Goal: Task Accomplishment & Management: Manage account settings

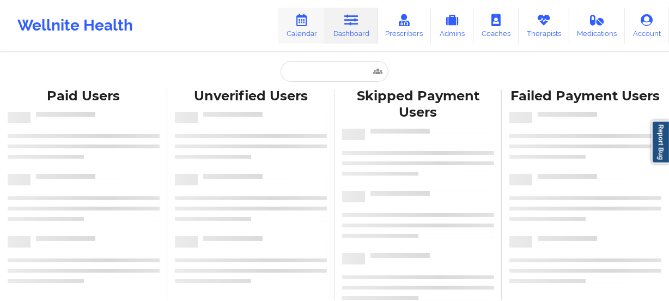
click at [306, 33] on link "Calendar" at bounding box center [301, 26] width 47 height 36
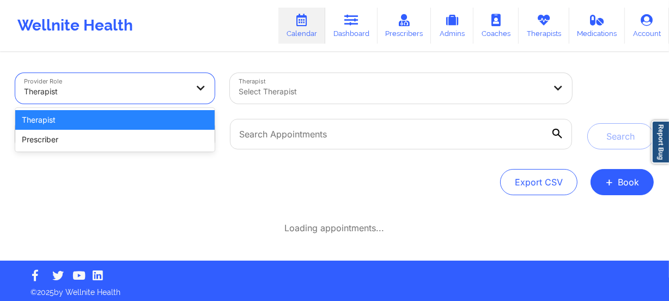
click at [140, 95] on div at bounding box center [105, 91] width 163 height 13
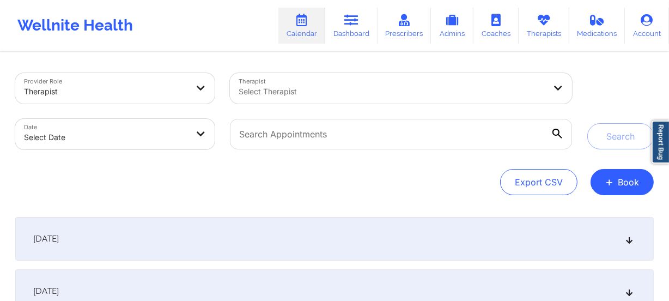
click at [163, 186] on div "Export CSV + Book" at bounding box center [334, 182] width 638 height 26
click at [164, 140] on body "Wellnite Health Calendar Dashboard Prescribers Admins Coaches Therapists Medica…" at bounding box center [334, 150] width 669 height 301
select select "2025-8"
select select "2025-9"
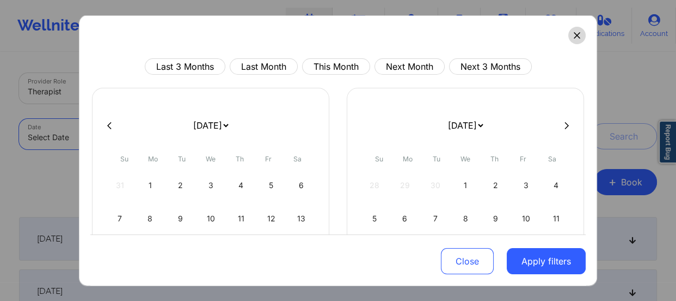
click at [574, 38] on icon at bounding box center [577, 35] width 6 height 6
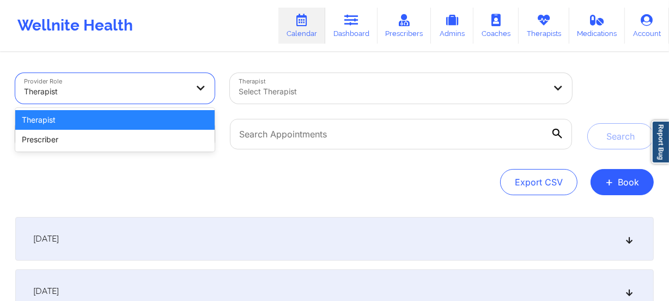
click at [168, 93] on div at bounding box center [105, 91] width 163 height 13
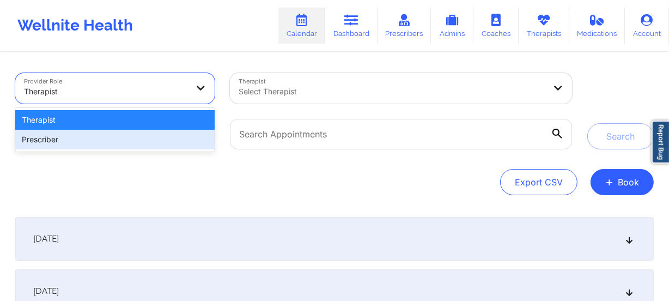
click at [301, 196] on div "Provider Role 2 results available. Use Up and Down to choose options, press Ent…" at bounding box center [334, 223] width 653 height 340
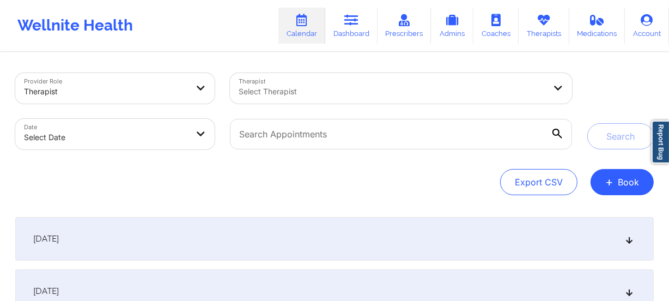
click at [158, 144] on body "Wellnite Health Calendar Dashboard Prescribers Admins Coaches Therapists Medica…" at bounding box center [334, 150] width 669 height 301
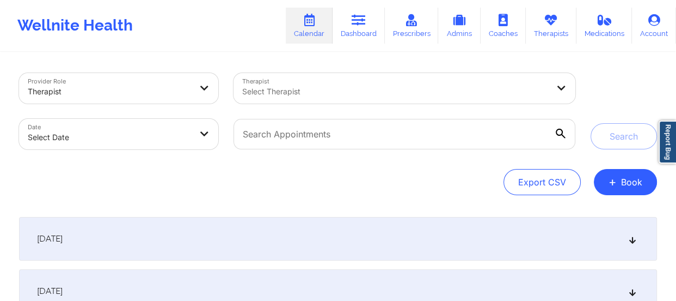
select select "2025-8"
select select "2025-9"
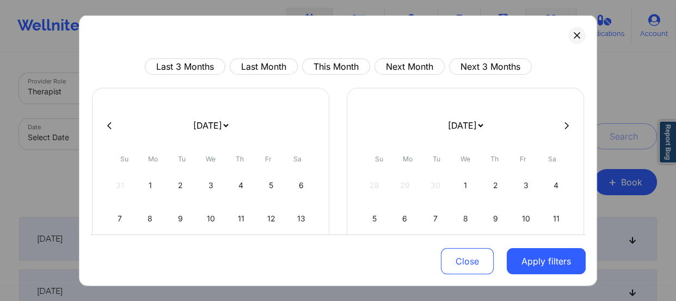
click at [568, 35] on button at bounding box center [576, 35] width 17 height 17
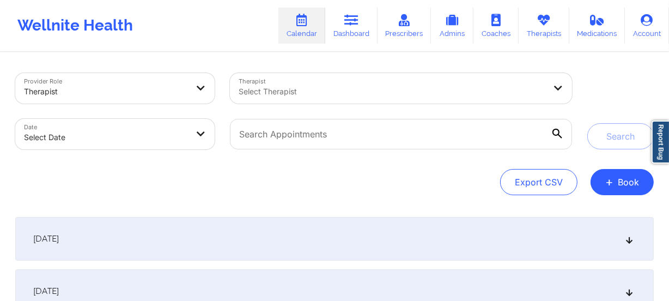
click at [156, 87] on div at bounding box center [105, 91] width 163 height 13
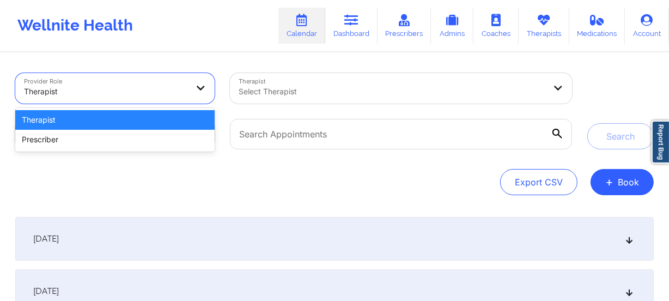
click at [144, 115] on div "Therapist" at bounding box center [114, 120] width 199 height 20
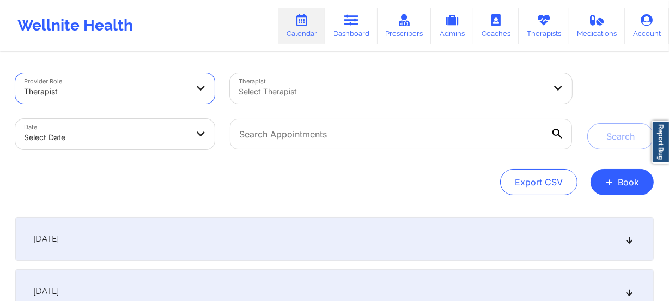
click at [287, 94] on div at bounding box center [391, 91] width 307 height 13
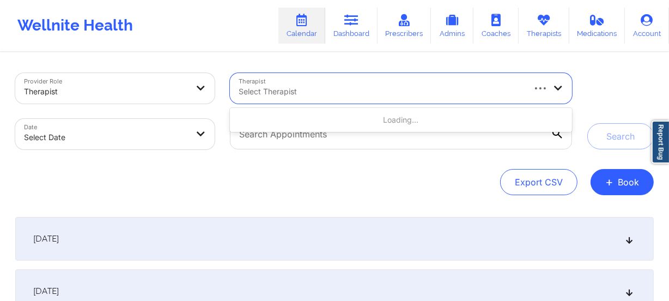
click at [163, 164] on div "Provider Role Therapist Therapist Use Up and Down to choose options, press Ente…" at bounding box center [334, 134] width 638 height 122
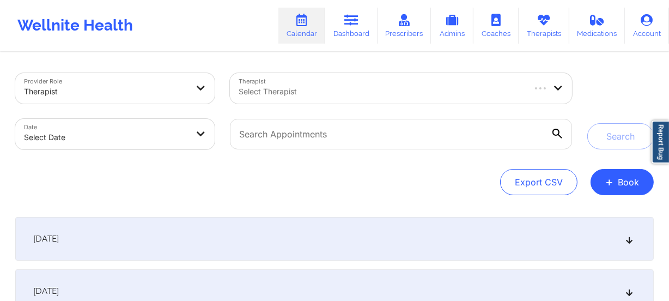
click at [159, 130] on body "Wellnite Health Calendar Dashboard Prescribers Admins Coaches Therapists Medica…" at bounding box center [334, 150] width 669 height 301
select select "2025-8"
select select "2025-9"
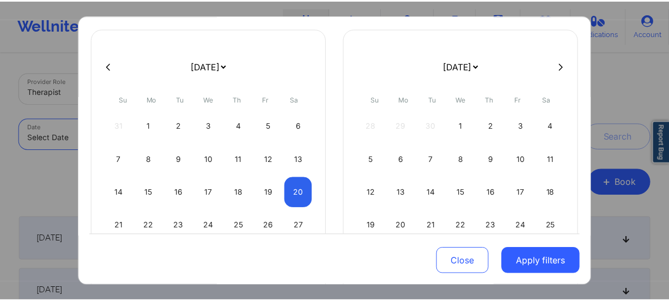
scroll to position [133, 0]
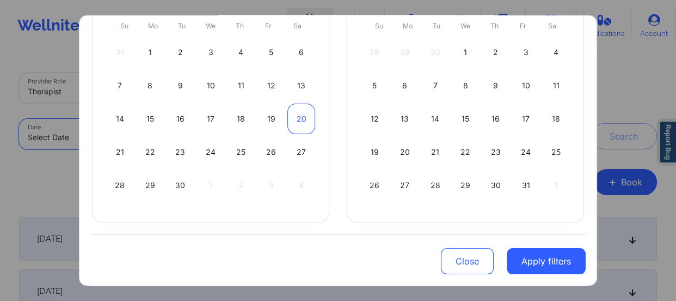
click at [304, 117] on div "20" at bounding box center [301, 118] width 28 height 30
select select "2025-8"
select select "2025-9"
select select "2025-8"
select select "2025-9"
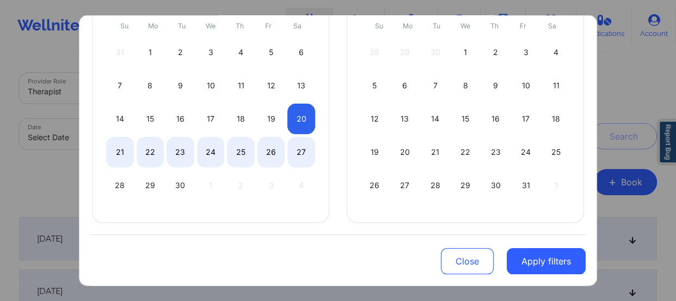
select select "2025-8"
select select "2025-9"
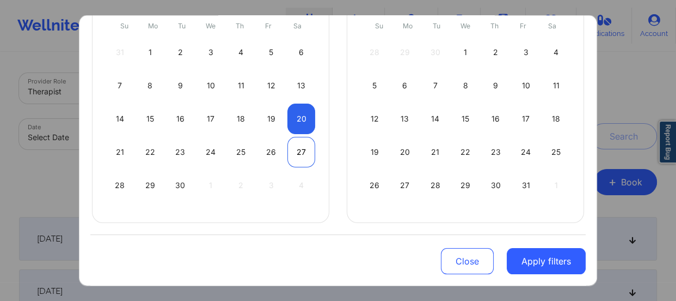
select select "2025-8"
select select "2025-9"
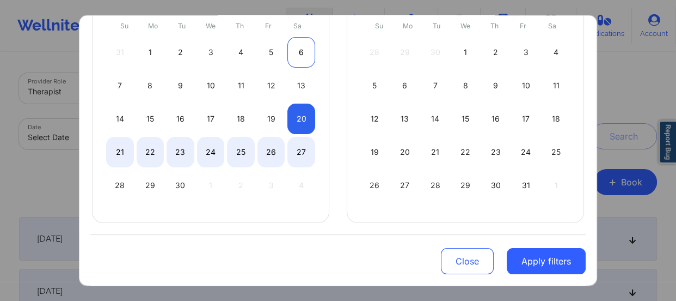
select select "2025-8"
select select "2025-9"
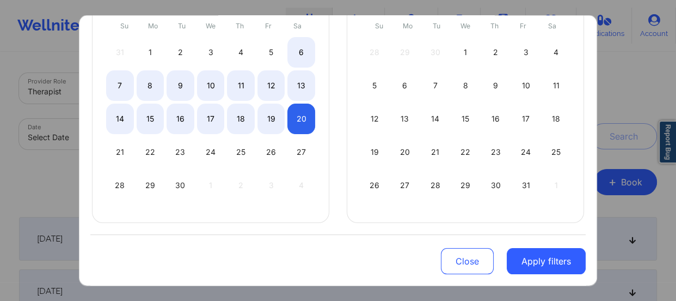
select select "2025-8"
select select "2025-9"
select select "2025-8"
select select "2025-9"
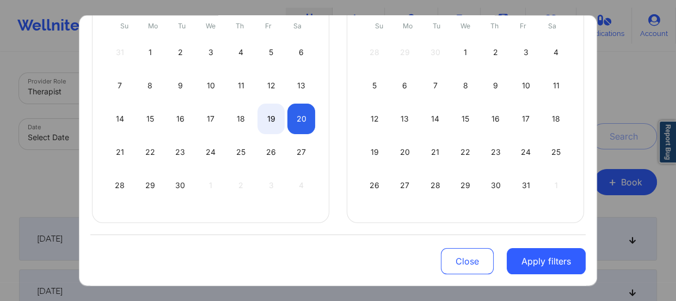
select select "2025-8"
select select "2025-9"
select select "2025-8"
select select "2025-9"
click at [302, 117] on div "20" at bounding box center [301, 118] width 28 height 30
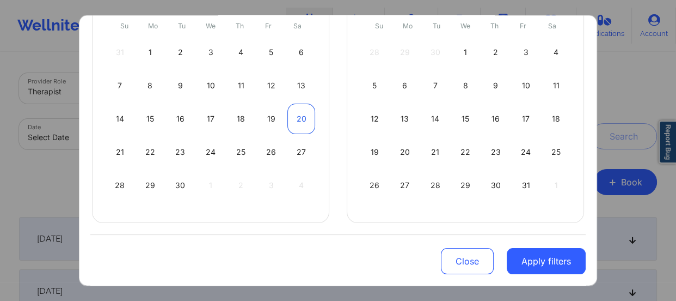
select select "2025-8"
select select "2025-9"
click at [301, 117] on div "20" at bounding box center [301, 118] width 28 height 30
select select "2025-8"
select select "2025-9"
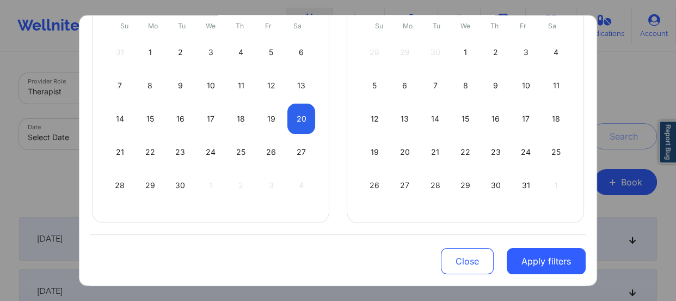
select select "2025-8"
select select "2025-9"
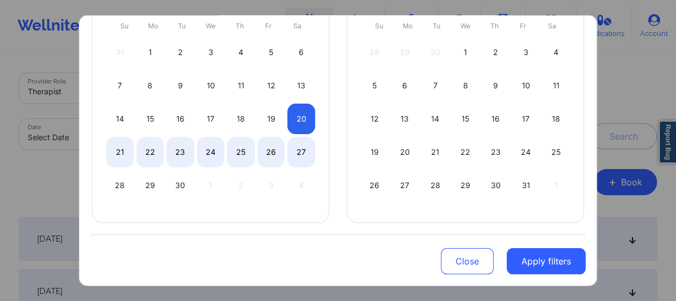
select select "2025-8"
select select "2025-9"
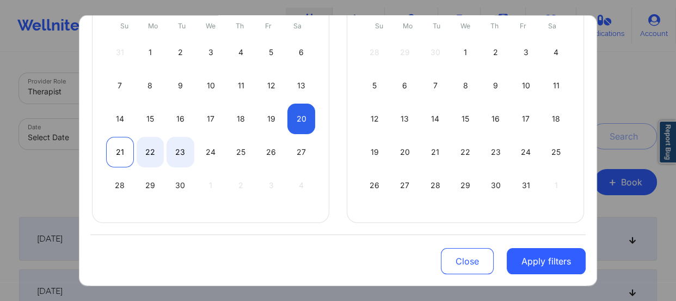
select select "2025-8"
select select "2025-9"
click at [123, 143] on div "21" at bounding box center [120, 152] width 28 height 30
select select "2025-8"
select select "2025-9"
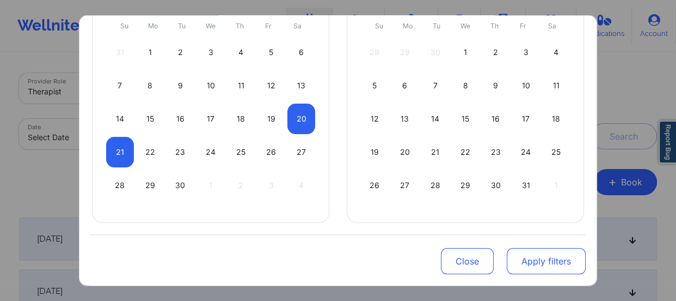
click at [521, 260] on button "Apply filters" at bounding box center [546, 261] width 79 height 26
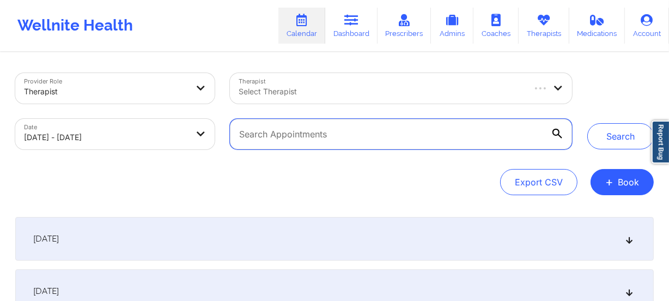
click at [369, 132] on input "text" at bounding box center [401, 134] width 342 height 30
paste input "terry_chun2002@yahoo.com"
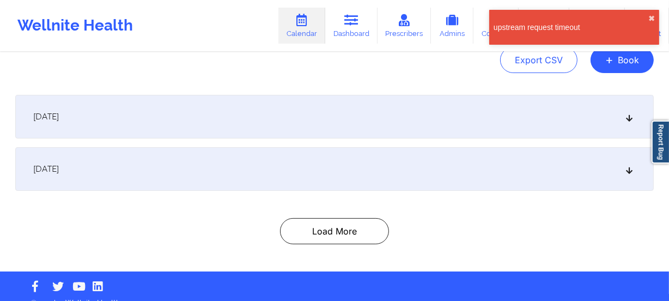
scroll to position [137, 0]
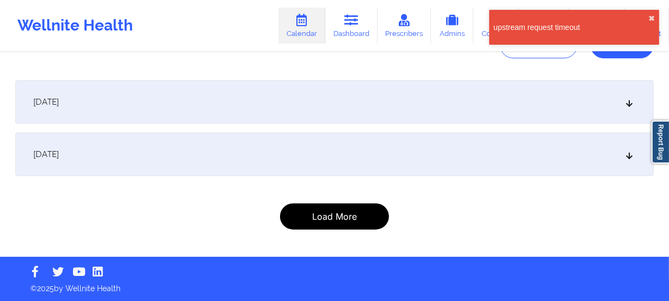
type input "terry_chun2002@yahoo.com"
click at [320, 209] on button "Load More" at bounding box center [334, 216] width 109 height 26
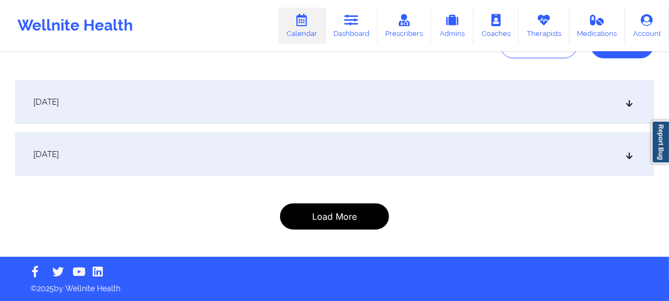
click at [357, 215] on button "Load More" at bounding box center [334, 216] width 109 height 26
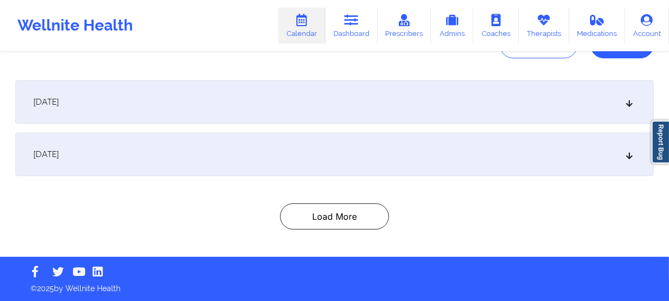
scroll to position [0, 0]
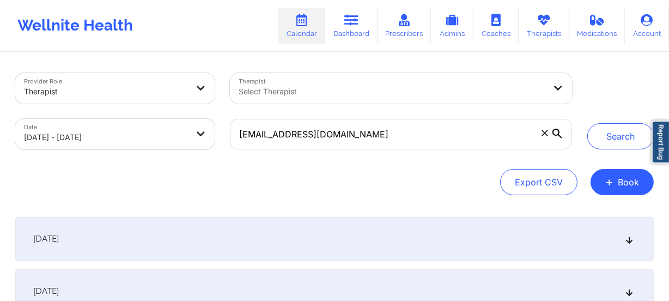
click at [301, 188] on div "Export CSV + Book" at bounding box center [334, 182] width 638 height 26
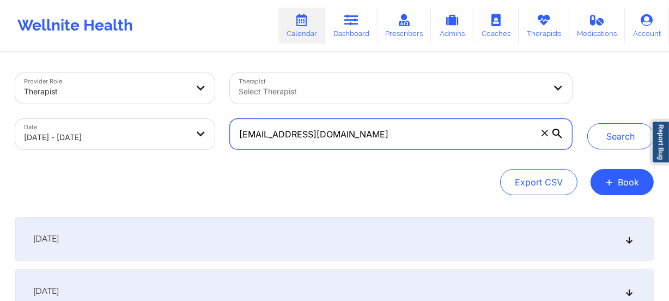
click at [370, 140] on input "terry_chun2002@yahoo.com" at bounding box center [401, 134] width 342 height 30
click at [381, 139] on input "terry_chun2002@yahoo.com" at bounding box center [401, 134] width 342 height 30
click at [397, 138] on input "terry_chun2002@yahoo.com" at bounding box center [401, 134] width 342 height 30
click at [473, 133] on input "terry_chun2002@yahoo.com" at bounding box center [401, 134] width 342 height 30
click at [587, 123] on button "Search" at bounding box center [620, 136] width 66 height 26
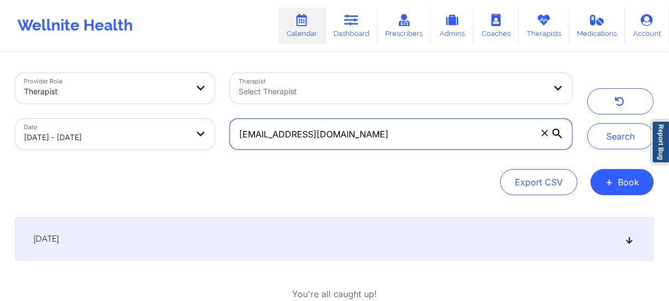
scroll to position [71, 0]
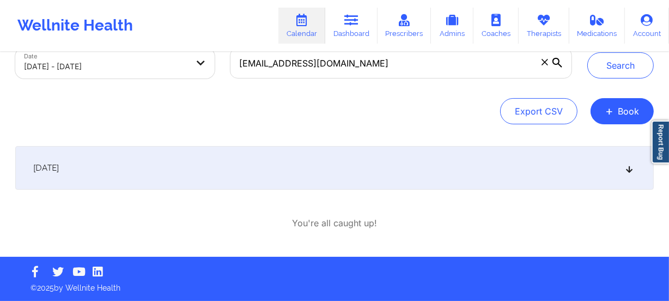
click at [627, 169] on icon at bounding box center [629, 168] width 9 height 8
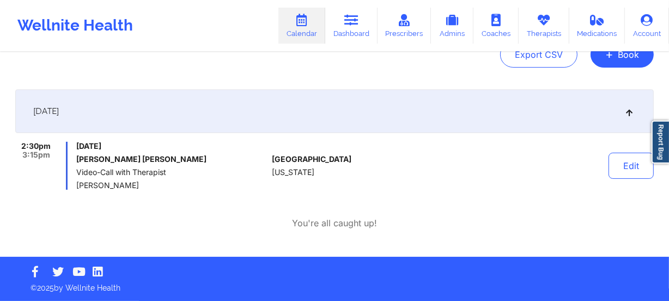
scroll to position [0, 0]
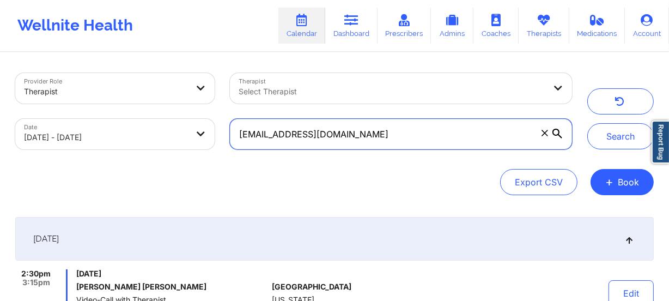
click at [368, 133] on input "terry_chun2002@yahoo.com" at bounding box center [401, 134] width 342 height 30
drag, startPoint x: 364, startPoint y: 133, endPoint x: 185, endPoint y: 124, distance: 178.8
click at [185, 124] on div "Provider Role Therapist Therapist Select Therapist Date 09/20/2025 - 09/21/2025…" at bounding box center [294, 110] width 572 height 91
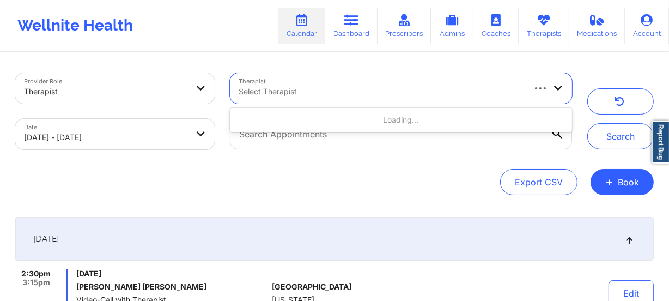
click at [292, 94] on div at bounding box center [380, 91] width 285 height 13
click at [332, 90] on div at bounding box center [380, 91] width 285 height 13
drag, startPoint x: 302, startPoint y: 91, endPoint x: 274, endPoint y: 97, distance: 28.3
click at [276, 97] on div at bounding box center [380, 91] width 285 height 13
click at [258, 93] on div at bounding box center [380, 91] width 285 height 13
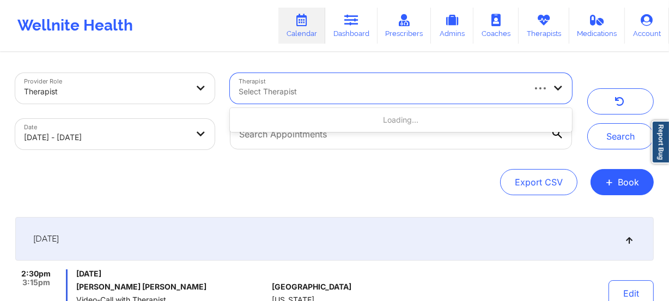
paste input "Jessica Falco"
type input "Jessica Falco"
click at [587, 123] on button "Search" at bounding box center [620, 136] width 66 height 26
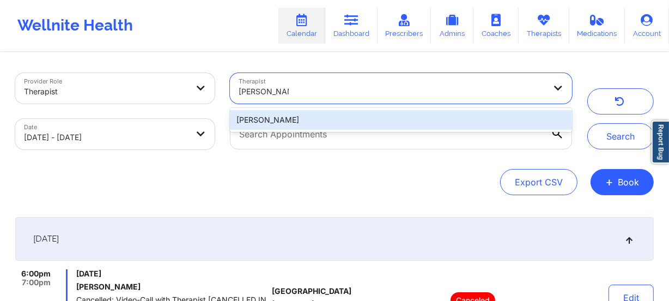
click at [361, 118] on div "Jessica Falco" at bounding box center [401, 120] width 342 height 20
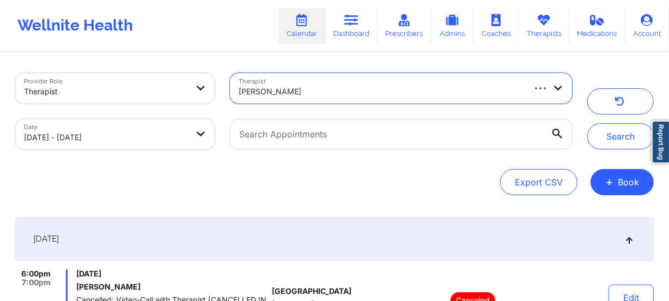
click at [423, 83] on div "Jessica Falco" at bounding box center [380, 91] width 285 height 24
click at [587, 123] on button "Search" at bounding box center [620, 136] width 66 height 26
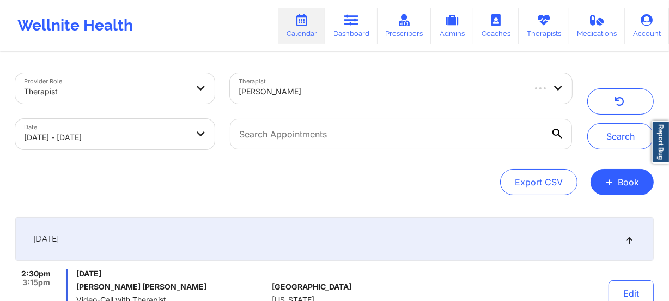
click at [370, 178] on div "Export CSV + Book" at bounding box center [334, 182] width 638 height 26
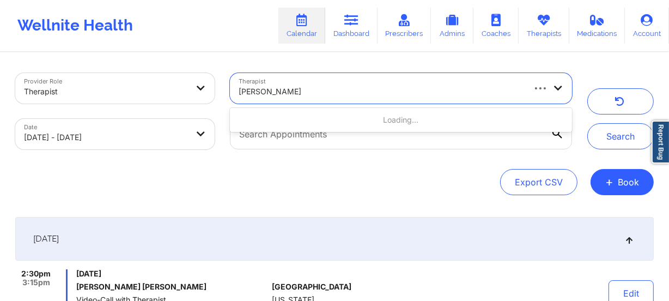
drag, startPoint x: 328, startPoint y: 96, endPoint x: 272, endPoint y: 90, distance: 55.8
click at [224, 86] on div "Therapist Use Up and Down to choose options, press Enter to select the currentl…" at bounding box center [400, 88] width 357 height 46
click at [316, 90] on div at bounding box center [380, 91] width 285 height 13
click at [312, 90] on div at bounding box center [380, 91] width 285 height 13
click at [303, 93] on div at bounding box center [380, 91] width 285 height 13
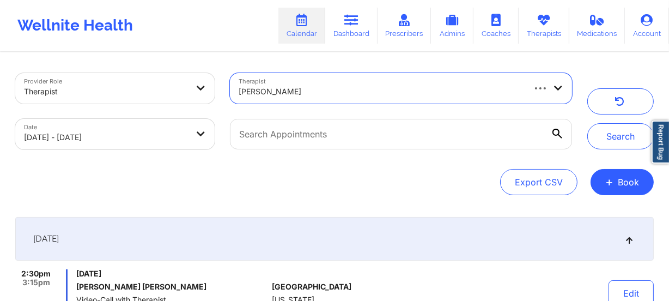
paste input "Jillian Sternberg"
type input "Jillian Sternberg"
click at [327, 98] on div "Jillian Sternberg" at bounding box center [380, 91] width 285 height 24
click at [587, 123] on button "Search" at bounding box center [620, 136] width 66 height 26
click at [346, 177] on div "Export CSV + Book" at bounding box center [334, 182] width 638 height 26
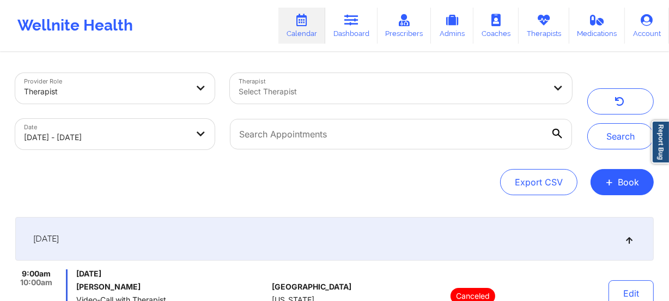
drag, startPoint x: 647, startPoint y: 72, endPoint x: 635, endPoint y: 70, distance: 12.1
click at [647, 72] on div "Provider Role Therapist Therapist Select Therapist Date 09/20/2025 - 09/21/2025…" at bounding box center [334, 110] width 653 height 91
click at [329, 131] on input "text" at bounding box center [401, 134] width 342 height 30
paste input "Alicia Marie Jackson"
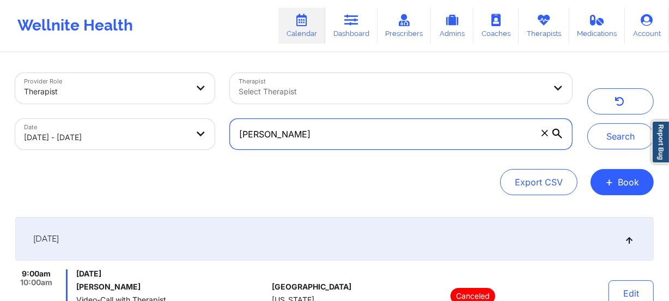
type input "Alicia Marie Jackson"
click at [344, 91] on div at bounding box center [391, 91] width 307 height 13
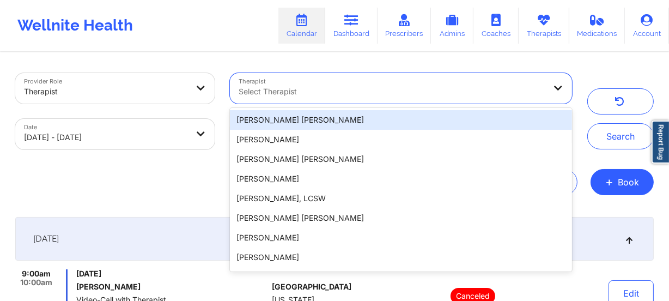
paste input "Alicia Marie Jackson"
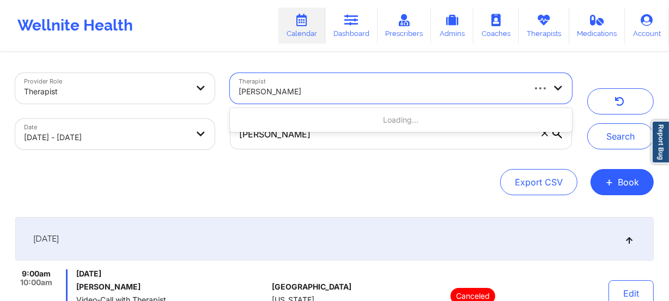
type input "Alicia Marie Jackson"
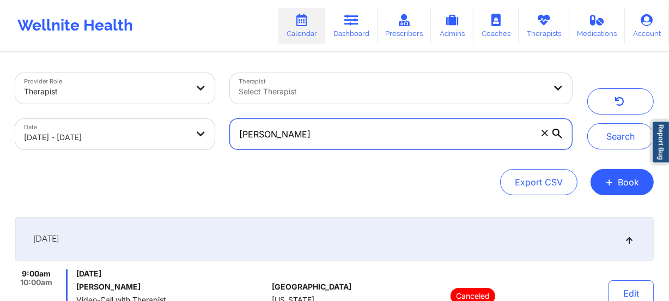
click at [333, 138] on input "Alicia Marie Jackson" at bounding box center [401, 134] width 342 height 30
drag, startPoint x: 330, startPoint y: 138, endPoint x: 181, endPoint y: 116, distance: 150.8
click at [181, 116] on div "Provider Role Therapist Therapist Select Therapist Date 09/20/2025 - 09/21/2025…" at bounding box center [294, 110] width 572 height 91
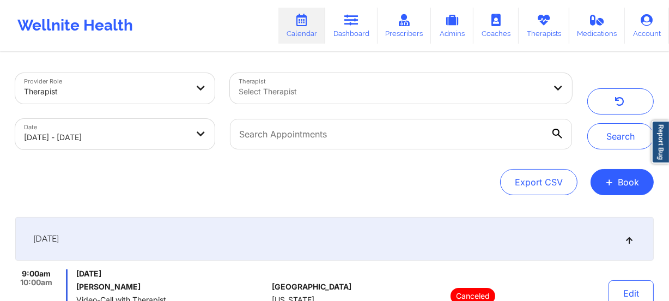
click at [298, 92] on div at bounding box center [391, 91] width 307 height 13
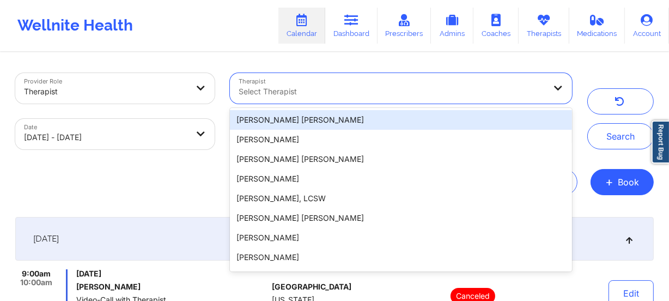
paste input "Alicia Marie Jackson"
type input "Alicia Marie Jackson"
click at [354, 93] on div at bounding box center [391, 91] width 307 height 13
paste input "Alicia Marie Jackson"
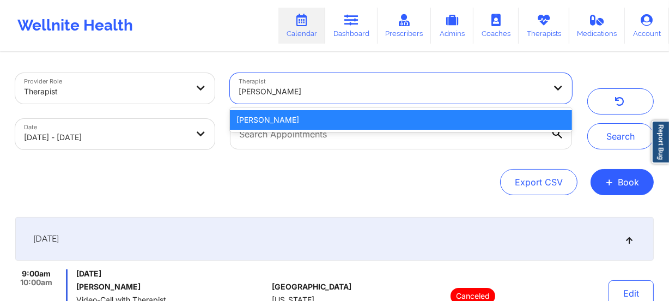
type input "Alicia Marie Jackson"
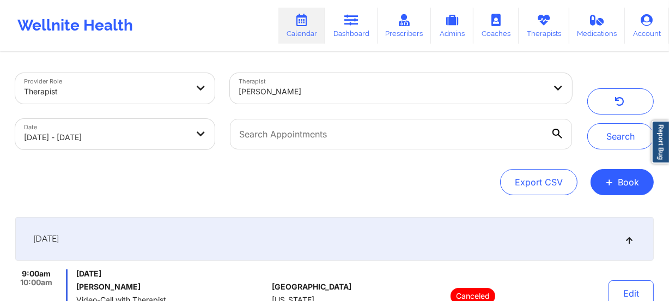
click at [603, 142] on button "Search" at bounding box center [620, 136] width 66 height 26
drag, startPoint x: 371, startPoint y: 129, endPoint x: 189, endPoint y: 126, distance: 182.4
click at [189, 126] on div "Provider Role Therapist Therapist Alicia Marie Jackson Date 09/20/2025 - 09/21/…" at bounding box center [294, 110] width 572 height 91
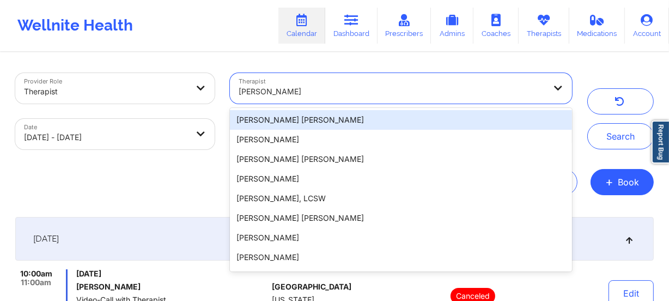
click at [347, 89] on div at bounding box center [391, 91] width 307 height 13
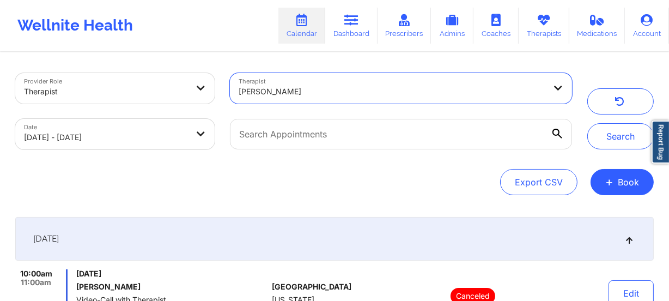
click at [333, 87] on div at bounding box center [391, 91] width 307 height 13
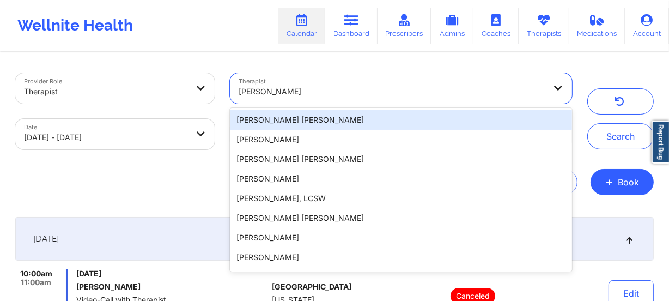
click at [322, 89] on div at bounding box center [391, 91] width 307 height 13
paste input "Amy Evans-Gean"
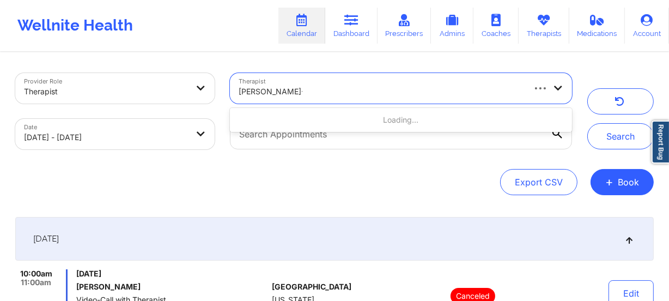
type input "Amy Evans-Gean"
click at [587, 123] on button "Search" at bounding box center [620, 136] width 66 height 26
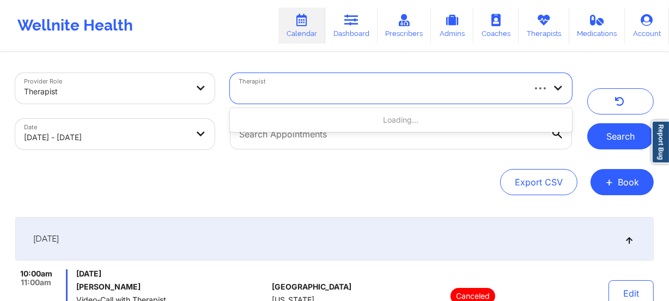
click at [635, 141] on button "Search" at bounding box center [620, 136] width 66 height 26
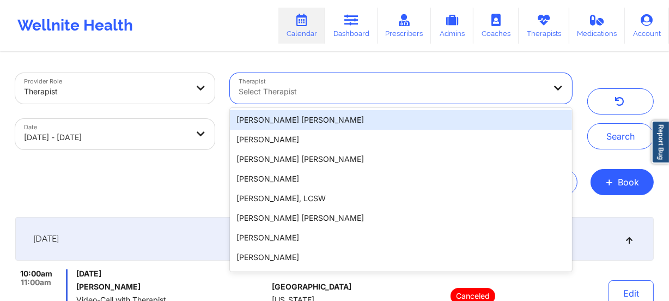
click at [273, 93] on div at bounding box center [391, 91] width 307 height 13
paste input "Amy Evans-Gean"
type input "Amy Evans-Gean"
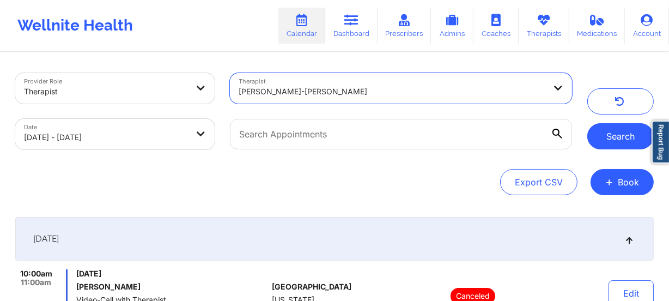
click at [615, 138] on button "Search" at bounding box center [620, 136] width 66 height 26
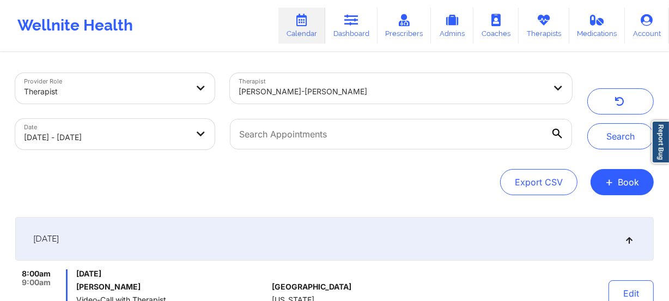
click at [331, 96] on div at bounding box center [391, 91] width 307 height 13
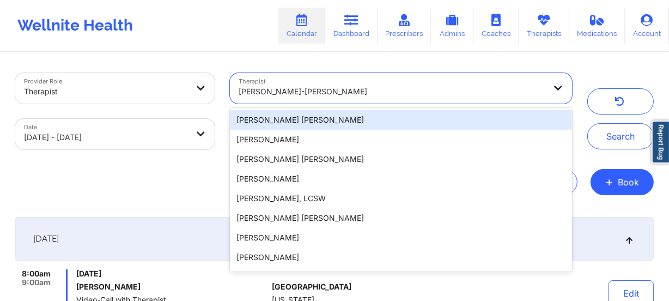
paste input "Aquilla Simmons"
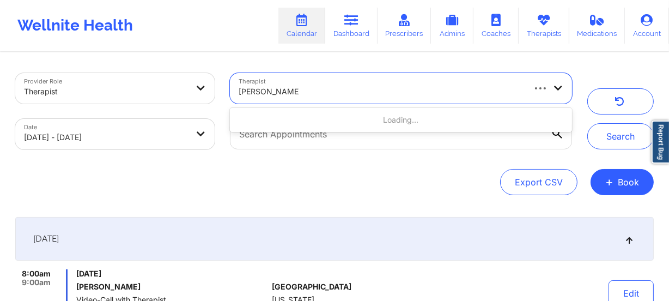
type input "Aquilla Simmons"
click at [587, 123] on button "Search" at bounding box center [620, 136] width 66 height 26
click at [626, 149] on button "Search" at bounding box center [620, 136] width 66 height 26
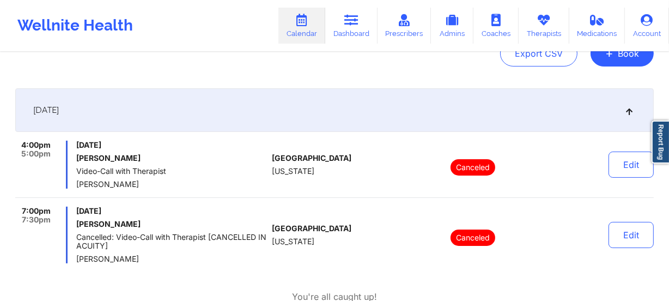
scroll to position [4, 0]
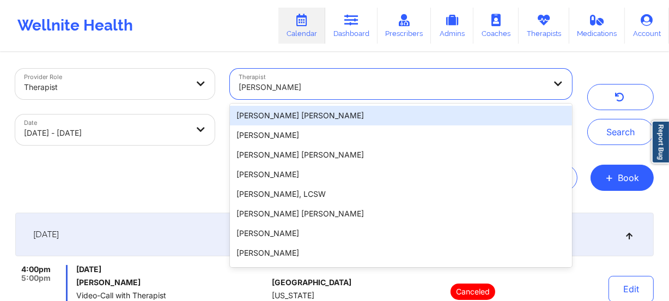
click at [317, 83] on div at bounding box center [391, 87] width 307 height 13
paste input "Bennita Williams"
type input "Bennita Williams"
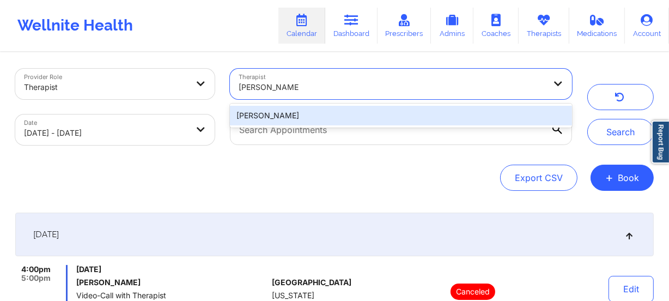
click at [302, 109] on div "Bennita Williams" at bounding box center [401, 116] width 342 height 20
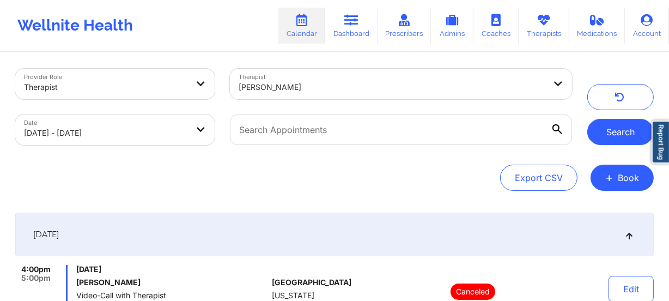
click at [614, 127] on button "Search" at bounding box center [620, 132] width 66 height 26
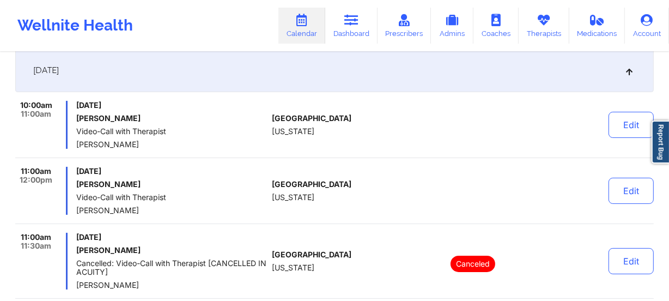
scroll to position [144, 0]
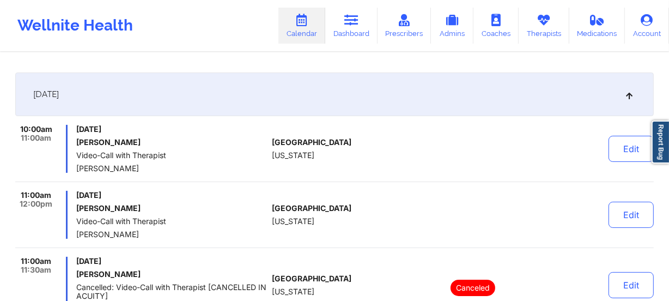
click at [401, 182] on div "10:00am 11:00am Saturday, September 20, 2025 Irene Ige Video-Call with Therapis…" at bounding box center [334, 256] width 638 height 263
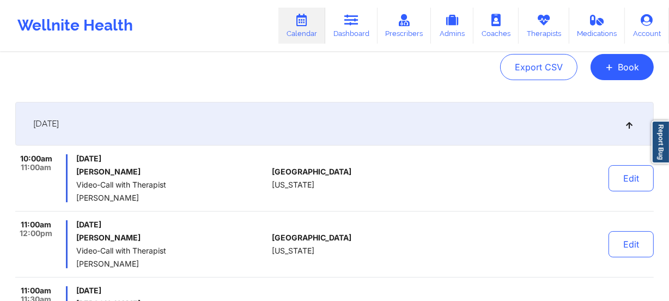
scroll to position [0, 0]
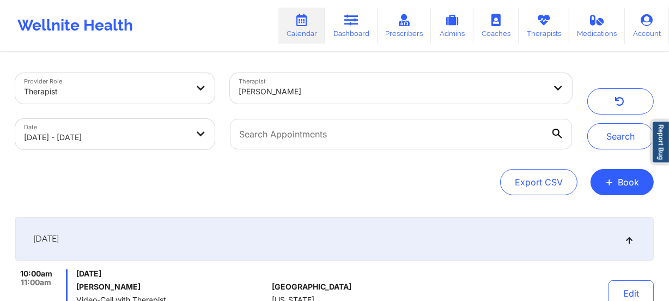
click at [335, 74] on div "Bennita Williams" at bounding box center [388, 88] width 316 height 30
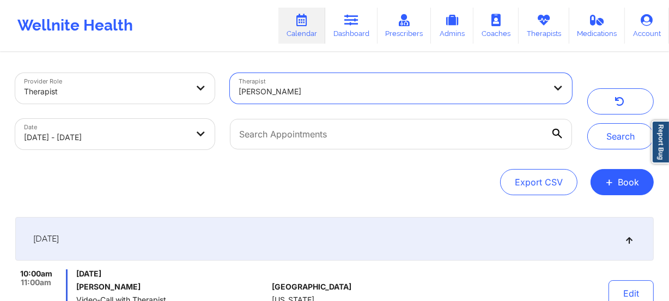
click at [323, 85] on div at bounding box center [391, 91] width 307 height 13
paste input "Beverly J. Oh"
type input "Beverly J. Oh"
click at [587, 123] on button "Search" at bounding box center [620, 136] width 66 height 26
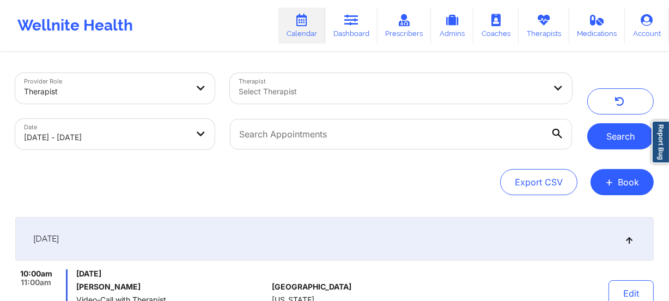
click at [621, 142] on button "Search" at bounding box center [620, 136] width 66 height 26
click at [329, 95] on div at bounding box center [391, 91] width 307 height 13
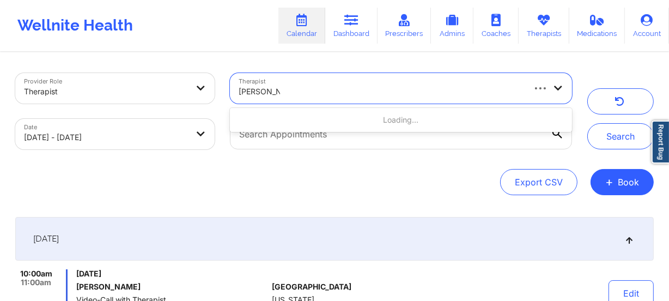
type input "Beverly Oh"
click at [587, 123] on button "Search" at bounding box center [620, 136] width 66 height 26
click at [608, 140] on button "Search" at bounding box center [620, 136] width 66 height 26
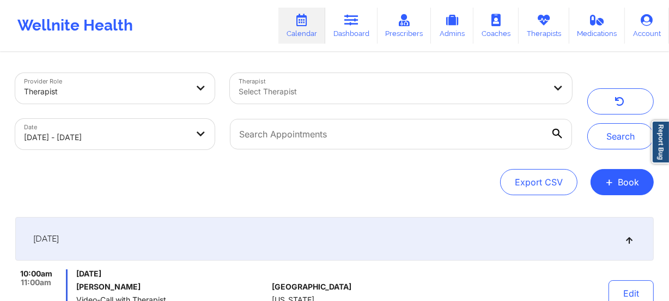
click at [399, 93] on div at bounding box center [391, 91] width 307 height 13
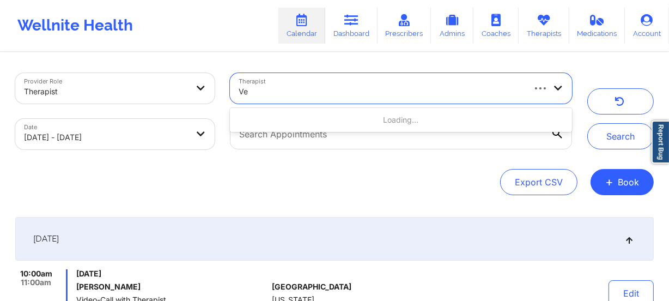
type input "V"
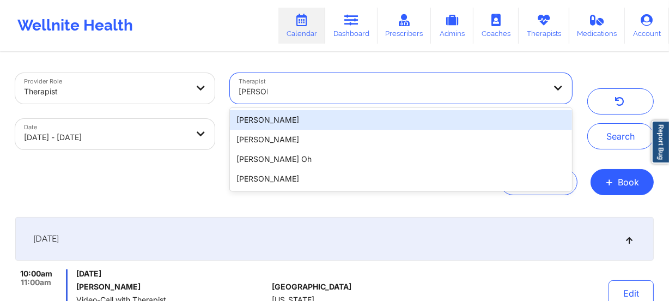
type input "Beverly"
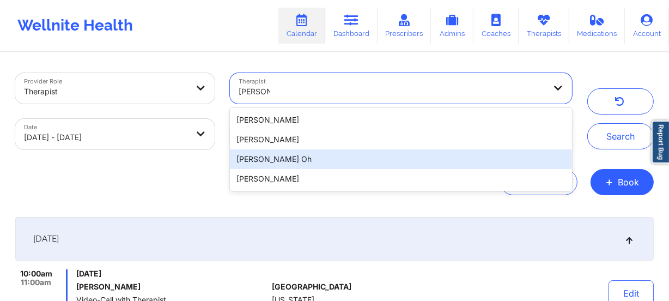
click at [317, 155] on div "Beverly J. Oh" at bounding box center [401, 159] width 342 height 20
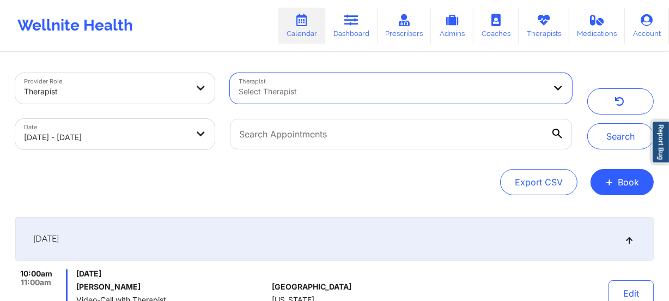
click at [381, 85] on div at bounding box center [391, 91] width 307 height 13
type input "Beverly J. Oh"
click at [600, 142] on button "Search" at bounding box center [620, 136] width 66 height 26
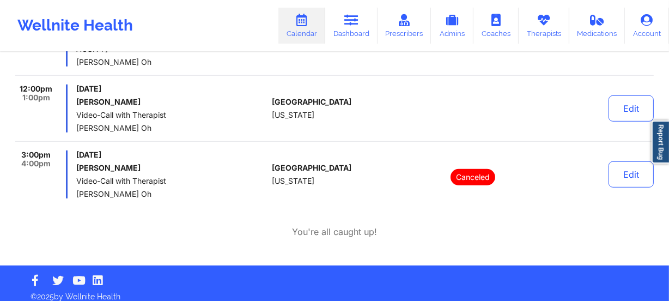
scroll to position [605, 0]
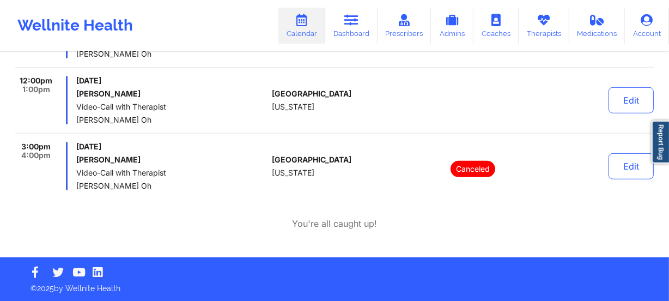
click at [242, 119] on span "Beverly J. Oh" at bounding box center [171, 119] width 191 height 9
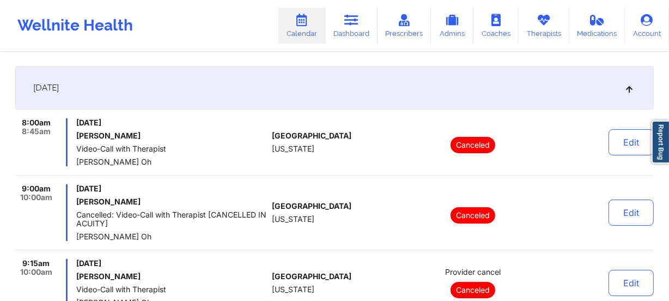
scroll to position [0, 0]
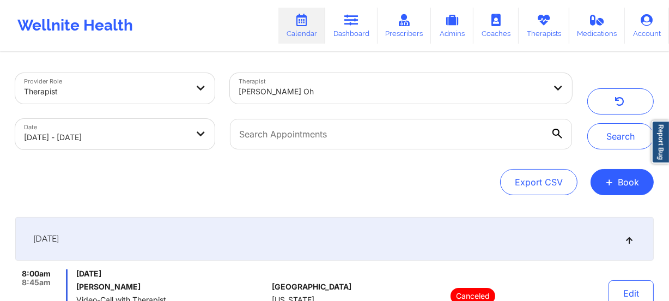
click at [316, 87] on div at bounding box center [391, 91] width 307 height 13
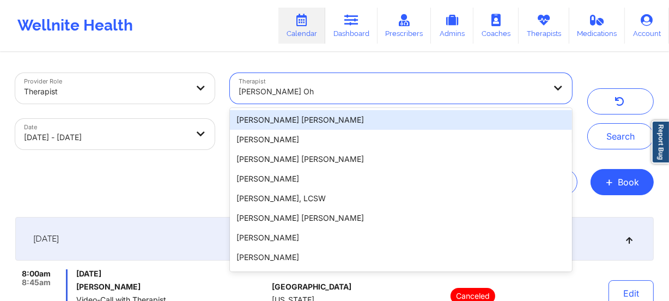
paste input "Brittany Brown"
type input "Brittany Brown"
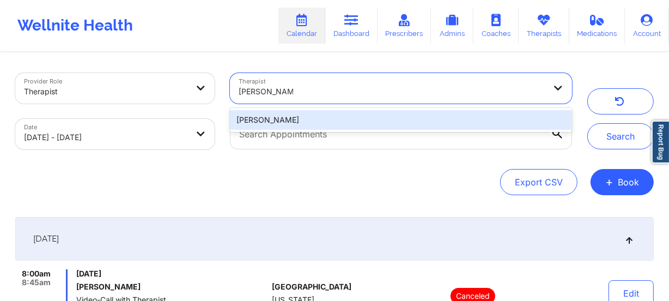
click at [294, 127] on div "Brittany Brown" at bounding box center [401, 120] width 342 height 20
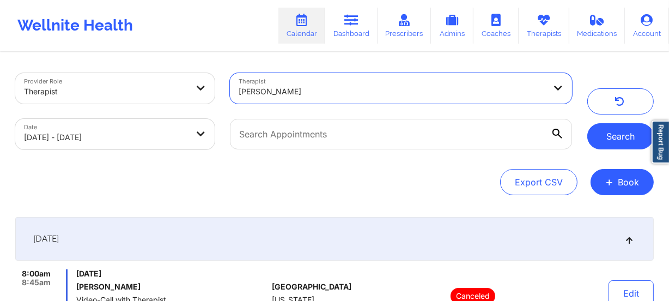
click at [613, 138] on button "Search" at bounding box center [620, 136] width 66 height 26
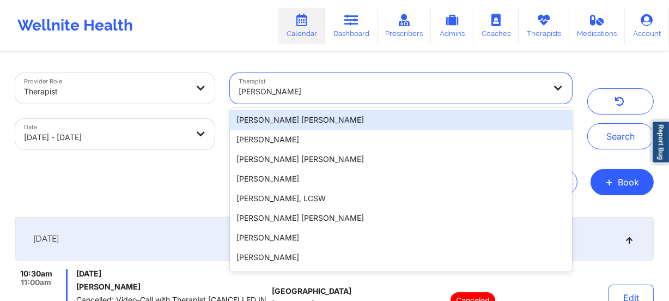
click at [406, 82] on div "Brittany Brown" at bounding box center [391, 91] width 307 height 24
paste input "Britteny Petty"
type input "Britteny Petty"
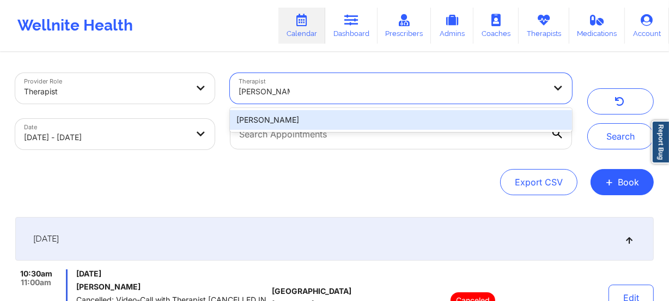
click at [358, 114] on div "Britteny Petty" at bounding box center [401, 120] width 342 height 20
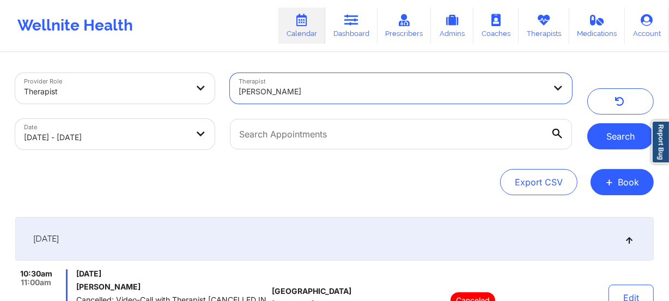
click at [631, 136] on button "Search" at bounding box center [620, 136] width 66 height 26
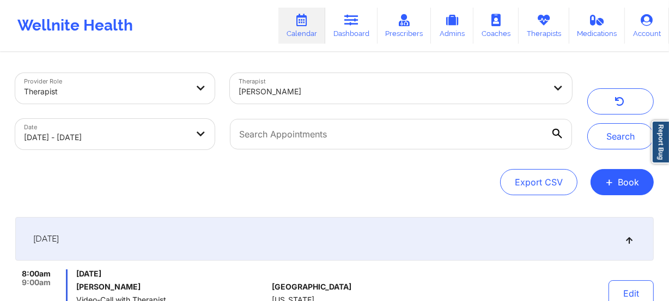
click at [382, 87] on div at bounding box center [391, 91] width 307 height 13
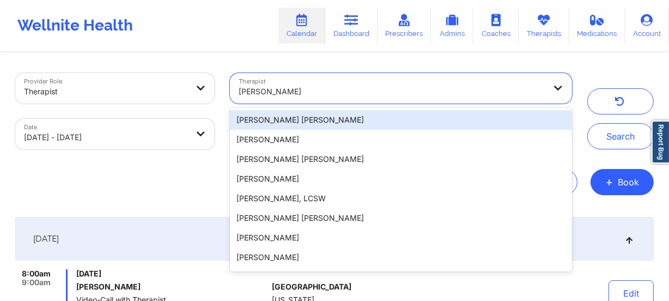
paste input "Candece Cooper-Charles"
type input "Candece Cooper-Charles"
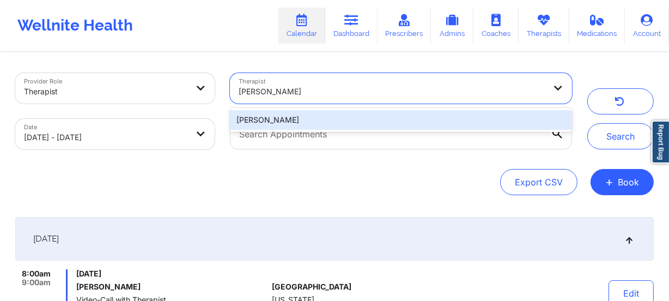
click at [370, 118] on div "Candece Cooper-Charles" at bounding box center [401, 120] width 342 height 20
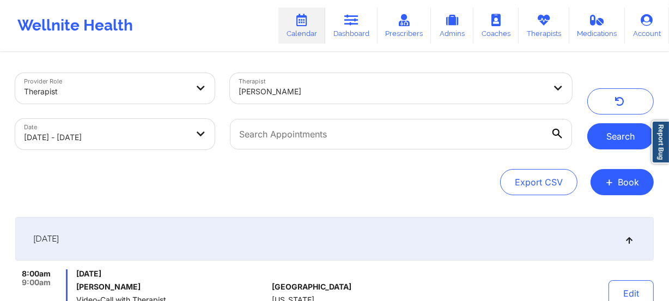
click at [610, 142] on button "Search" at bounding box center [620, 136] width 66 height 26
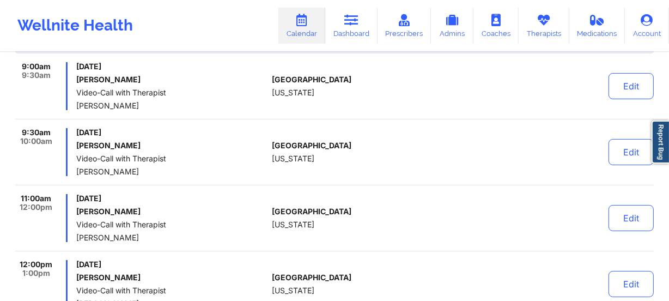
scroll to position [201, 0]
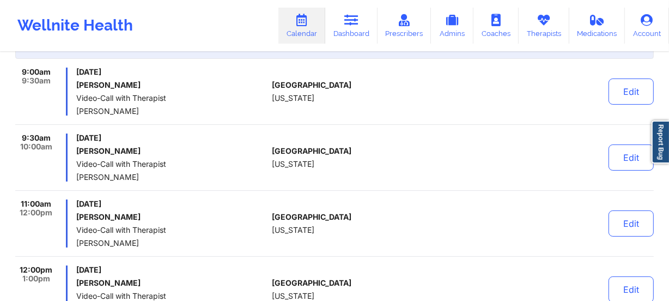
drag, startPoint x: 384, startPoint y: 171, endPoint x: 145, endPoint y: 76, distance: 257.8
click at [145, 76] on div "9:00am 9:30am Saturday, September 20, 2025 Richard Darlington Video-Call with T…" at bounding box center [334, 228] width 638 height 320
click at [386, 117] on div "9:00am 9:30am Saturday, September 20, 2025 Richard Darlington Video-Call with T…" at bounding box center [334, 96] width 638 height 57
drag, startPoint x: 210, startPoint y: 112, endPoint x: 167, endPoint y: 100, distance: 44.8
click at [167, 100] on div "9:00am 9:30am Saturday, September 20, 2025 Richard Darlington Video-Call with T…" at bounding box center [334, 228] width 638 height 320
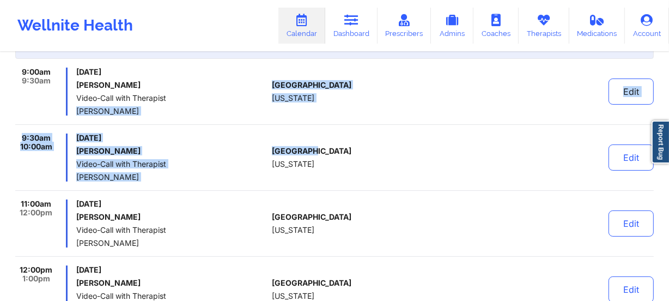
click at [301, 99] on div "United States Texas" at bounding box center [332, 92] width 121 height 48
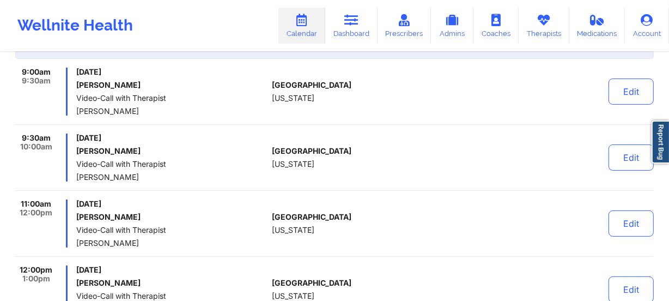
click at [364, 167] on div "United States Texas" at bounding box center [332, 157] width 121 height 48
click at [408, 170] on div at bounding box center [472, 157] width 151 height 48
drag, startPoint x: 399, startPoint y: 175, endPoint x: 139, endPoint y: 78, distance: 276.7
click at [139, 78] on div "9:00am 9:30am Saturday, September 20, 2025 Richard Darlington Video-Call with T…" at bounding box center [334, 228] width 638 height 320
click at [255, 97] on span "Video-Call with Therapist" at bounding box center [171, 98] width 191 height 9
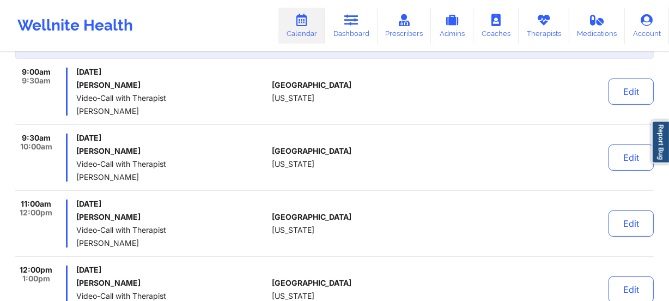
drag, startPoint x: 348, startPoint y: 171, endPoint x: 112, endPoint y: 54, distance: 263.0
click at [112, 54] on div "September 20, 2025 9:00am 9:30am Saturday, September 20, 2025 Richard Darlingto…" at bounding box center [334, 201] width 638 height 372
click at [218, 83] on h6 "Richard Darlington" at bounding box center [171, 85] width 191 height 9
drag, startPoint x: 321, startPoint y: 173, endPoint x: 172, endPoint y: 76, distance: 178.4
click at [172, 76] on div "9:00am 9:30am Saturday, September 20, 2025 Richard Darlington Video-Call with T…" at bounding box center [334, 228] width 638 height 320
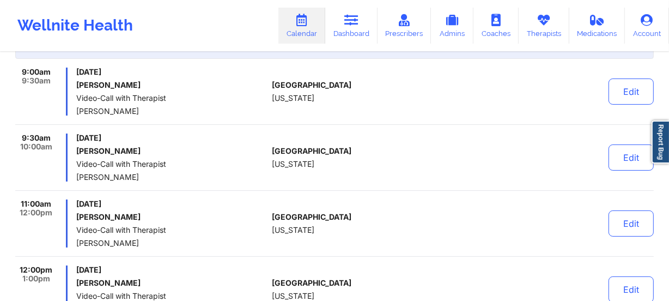
click at [211, 89] on h6 "Richard Darlington" at bounding box center [171, 85] width 191 height 9
drag, startPoint x: 326, startPoint y: 166, endPoint x: 130, endPoint y: 63, distance: 220.9
click at [130, 63] on div "September 20, 2025 9:00am 9:30am Saturday, September 20, 2025 Richard Darlingto…" at bounding box center [334, 201] width 638 height 372
click at [235, 90] on div "Saturday, September 20, 2025 Richard Darlington Video-Call with Therapist Cande…" at bounding box center [171, 92] width 191 height 48
drag, startPoint x: 313, startPoint y: 173, endPoint x: 154, endPoint y: 78, distance: 184.6
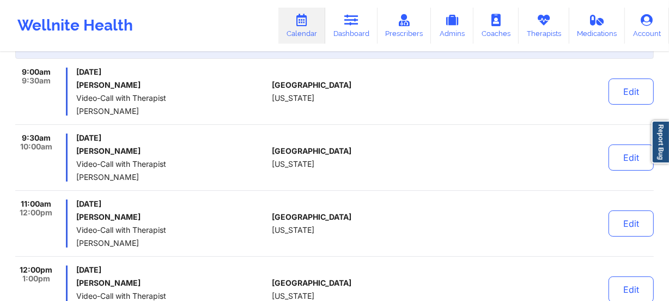
click at [154, 78] on div "9:00am 9:30am Saturday, September 20, 2025 Richard Darlington Video-Call with T…" at bounding box center [334, 228] width 638 height 320
click at [195, 90] on div "Saturday, September 20, 2025 Richard Darlington Video-Call with Therapist Cande…" at bounding box center [171, 92] width 191 height 48
drag, startPoint x: 316, startPoint y: 162, endPoint x: 131, endPoint y: 53, distance: 214.8
click at [131, 53] on div "September 20, 2025 9:00am 9:30am Saturday, September 20, 2025 Richard Darlingto…" at bounding box center [334, 201] width 638 height 372
click at [210, 94] on span "Video-Call with Therapist" at bounding box center [171, 98] width 191 height 9
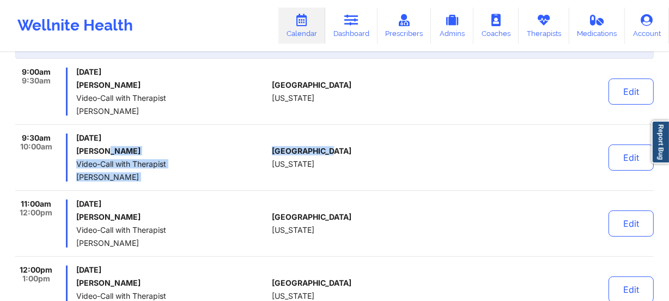
drag, startPoint x: 331, startPoint y: 160, endPoint x: 105, endPoint y: 154, distance: 226.6
click at [105, 154] on div "9:30am 10:00am Saturday, September 20, 2025 Richard Darlington Video-Call with …" at bounding box center [334, 161] width 638 height 57
click at [205, 157] on div "Saturday, September 20, 2025 Richard Darlington Video-Call with Therapist Cande…" at bounding box center [171, 157] width 191 height 48
click at [212, 151] on h6 "Richard Darlington" at bounding box center [171, 150] width 191 height 9
drag, startPoint x: 321, startPoint y: 137, endPoint x: 360, endPoint y: 170, distance: 51.4
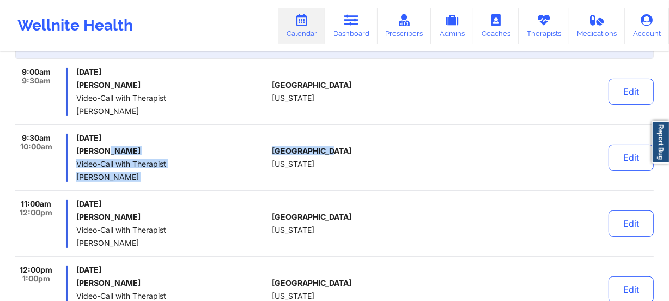
click at [360, 170] on div "9:00am 9:30am Saturday, September 20, 2025 Richard Darlington Video-Call with T…" at bounding box center [334, 228] width 638 height 320
click at [360, 171] on div "United States Texas" at bounding box center [332, 157] width 121 height 48
drag, startPoint x: 322, startPoint y: 168, endPoint x: 161, endPoint y: 66, distance: 190.9
click at [161, 66] on div "September 20, 2025 9:00am 9:30am Saturday, September 20, 2025 Richard Darlingto…" at bounding box center [334, 201] width 638 height 372
click at [233, 105] on div "Saturday, September 20, 2025 Richard Darlington Video-Call with Therapist Cande…" at bounding box center [171, 92] width 191 height 48
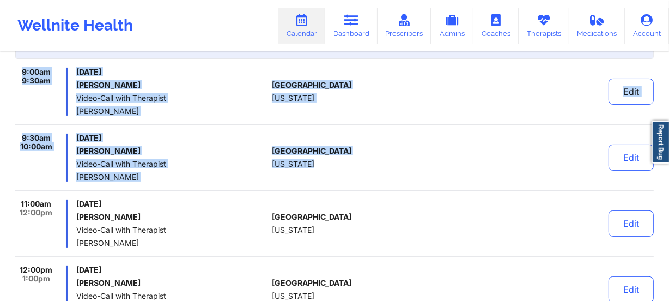
drag, startPoint x: 493, startPoint y: 155, endPoint x: 13, endPoint y: 74, distance: 486.4
click at [13, 74] on div "Provider Role Therapist Therapist Candece Cooper-Charles Date 09/20/2025 - 09/2…" at bounding box center [334, 153] width 653 height 603
click at [376, 141] on div "United States Texas" at bounding box center [332, 157] width 121 height 48
drag, startPoint x: 558, startPoint y: 167, endPoint x: 10, endPoint y: 63, distance: 557.5
click at [10, 63] on div "Provider Role Therapist Therapist Candece Cooper-Charles Date 09/20/2025 - 09/2…" at bounding box center [334, 153] width 653 height 603
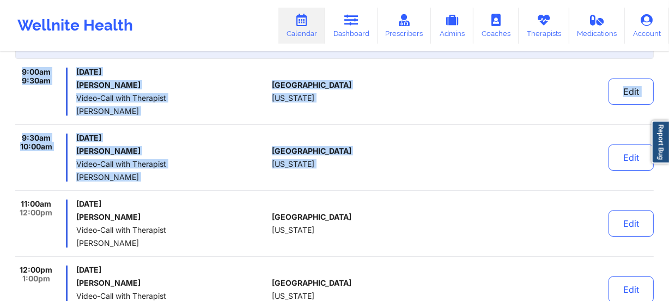
click at [223, 94] on span "Video-Call with Therapist" at bounding box center [171, 98] width 191 height 9
drag, startPoint x: 561, startPoint y: 166, endPoint x: 34, endPoint y: 74, distance: 535.0
click at [34, 74] on div "9:00am 9:30am Saturday, September 20, 2025 Richard Darlington Video-Call with T…" at bounding box center [334, 228] width 638 height 320
click at [237, 110] on span "Candece Cooper-Charles" at bounding box center [171, 111] width 191 height 9
drag, startPoint x: 531, startPoint y: 166, endPoint x: 17, endPoint y: 66, distance: 524.0
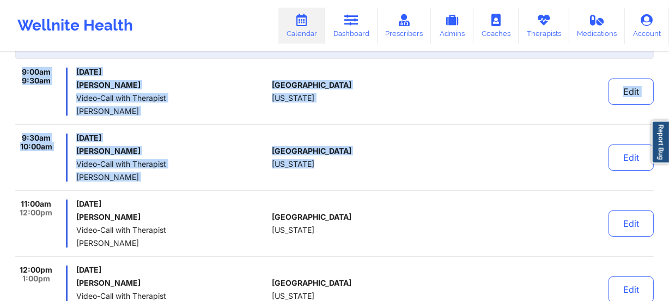
click at [17, 66] on div "September 20, 2025 9:00am 9:30am Saturday, September 20, 2025 Richard Darlingto…" at bounding box center [334, 201] width 638 height 372
click at [209, 96] on span "Video-Call with Therapist" at bounding box center [171, 98] width 191 height 9
drag, startPoint x: 562, startPoint y: 173, endPoint x: 0, endPoint y: 62, distance: 573.3
click at [0, 62] on div "Provider Role Therapist Therapist Candece Cooper-Charles Date 09/20/2025 - 09/2…" at bounding box center [334, 127] width 669 height 656
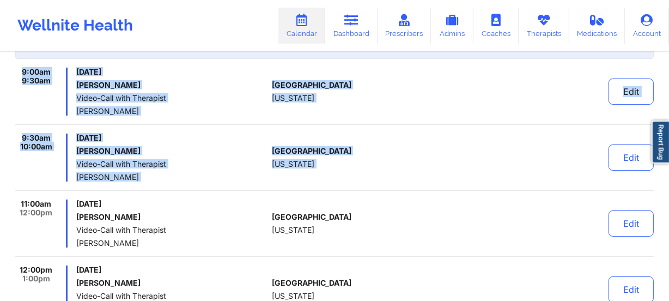
click at [351, 124] on div "9:00am 9:30am Saturday, September 20, 2025 Richard Darlington Video-Call with T…" at bounding box center [334, 96] width 638 height 57
drag, startPoint x: 584, startPoint y: 178, endPoint x: 10, endPoint y: 64, distance: 585.1
click at [10, 64] on div "Provider Role Therapist Therapist Candece Cooper-Charles Date 09/20/2025 - 09/2…" at bounding box center [334, 153] width 653 height 603
click at [368, 120] on div "9:00am 9:30am Saturday, September 20, 2025 Richard Darlington Video-Call with T…" at bounding box center [334, 96] width 638 height 57
drag, startPoint x: 549, startPoint y: 185, endPoint x: 11, endPoint y: 58, distance: 552.9
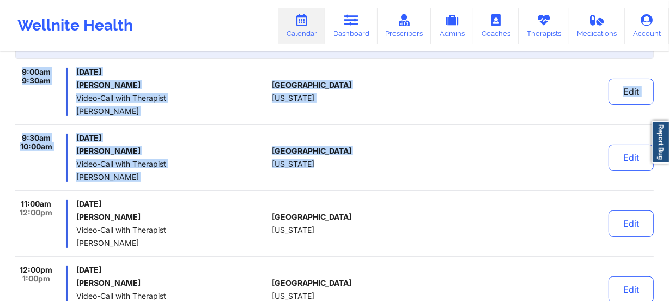
click at [11, 58] on div "Provider Role Therapist Therapist Candece Cooper-Charles Date 09/20/2025 - 09/2…" at bounding box center [334, 153] width 653 height 603
click at [166, 87] on h6 "Richard Darlington" at bounding box center [171, 85] width 191 height 9
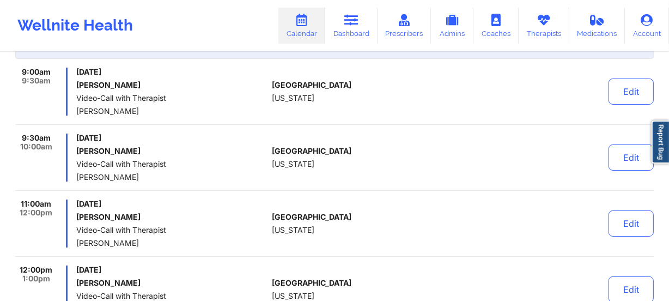
drag, startPoint x: 178, startPoint y: 84, endPoint x: 484, endPoint y: 205, distance: 328.3
click at [484, 205] on div "9:00am 9:30am Saturday, September 20, 2025 Richard Darlington Video-Call with T…" at bounding box center [334, 228] width 638 height 320
click at [497, 174] on div at bounding box center [472, 157] width 151 height 48
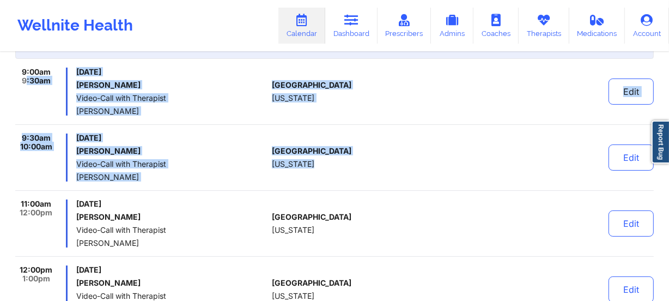
drag, startPoint x: 460, startPoint y: 179, endPoint x: 25, endPoint y: 89, distance: 444.8
click at [25, 89] on div "9:00am 9:30am Saturday, September 20, 2025 Richard Darlington Video-Call with T…" at bounding box center [334, 228] width 638 height 320
click at [236, 110] on span "Candece Cooper-Charles" at bounding box center [171, 111] width 191 height 9
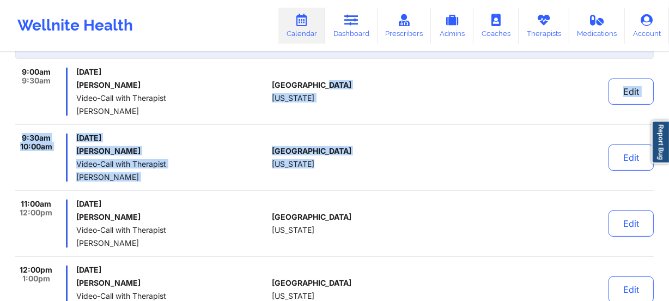
drag, startPoint x: 318, startPoint y: 114, endPoint x: 474, endPoint y: 163, distance: 163.8
click at [474, 163] on div "9:00am 9:30am Saturday, September 20, 2025 Richard Darlington Video-Call with T…" at bounding box center [334, 228] width 638 height 320
click at [467, 164] on div at bounding box center [472, 157] width 151 height 48
drag, startPoint x: 444, startPoint y: 162, endPoint x: 274, endPoint y: 75, distance: 190.4
click at [272, 75] on div "9:00am 9:30am Saturday, September 20, 2025 Richard Darlington Video-Call with T…" at bounding box center [334, 228] width 638 height 320
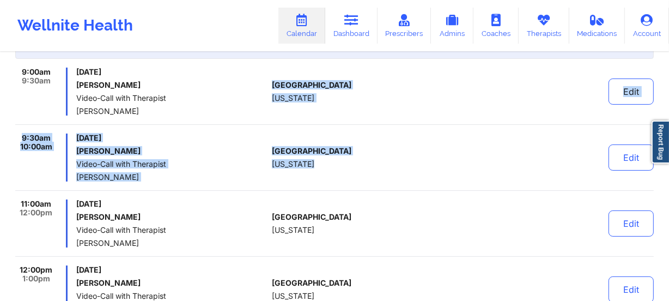
click at [351, 98] on div "United States Texas" at bounding box center [332, 92] width 121 height 48
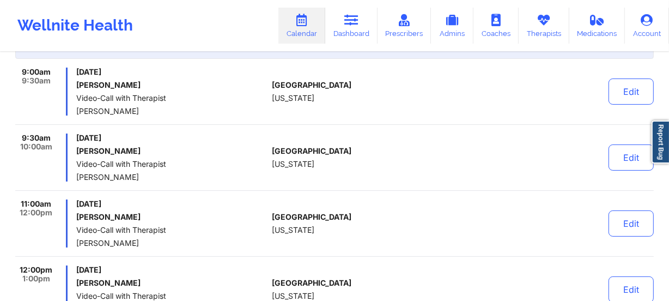
drag, startPoint x: 130, startPoint y: 152, endPoint x: 71, endPoint y: 152, distance: 58.3
click at [71, 152] on div "9:30am 10:00am Saturday, September 20, 2025 Richard Darlington Video-Call with …" at bounding box center [141, 157] width 252 height 48
copy h6 "Richard Darlington"
drag, startPoint x: 176, startPoint y: 115, endPoint x: 77, endPoint y: 108, distance: 99.9
click at [77, 108] on div "9:00am 9:30am Saturday, September 20, 2025 Richard Darlington Video-Call with T…" at bounding box center [334, 96] width 638 height 57
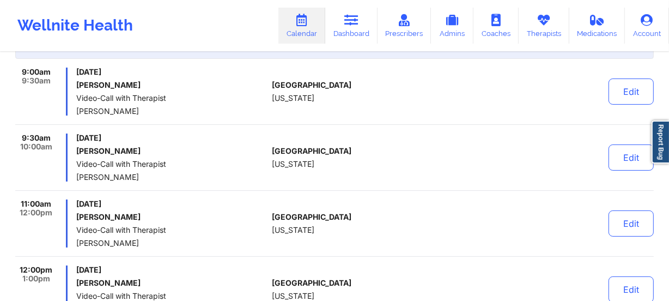
copy span "Candece Cooper-Charles"
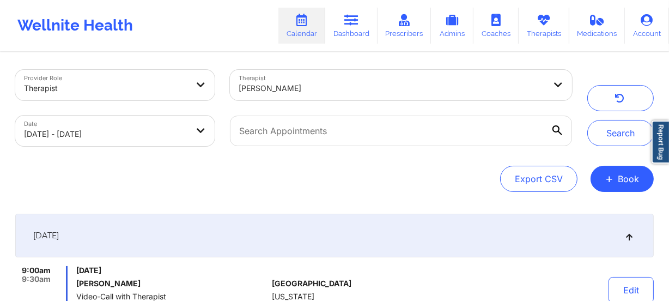
scroll to position [0, 0]
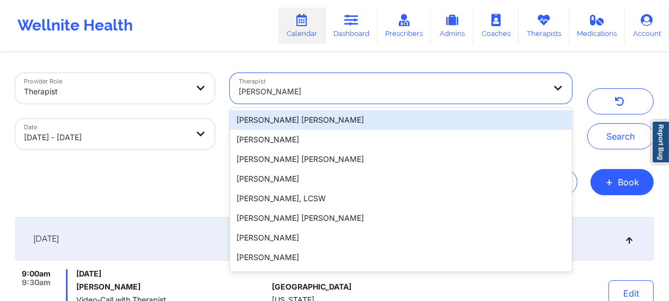
click at [354, 94] on div at bounding box center [391, 91] width 307 height 13
paste input "Capus Barnett"
type input "Capus Barnett"
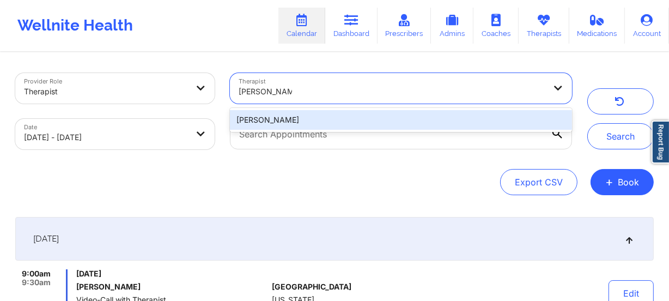
click at [354, 117] on div "Capus Barnett" at bounding box center [401, 120] width 342 height 20
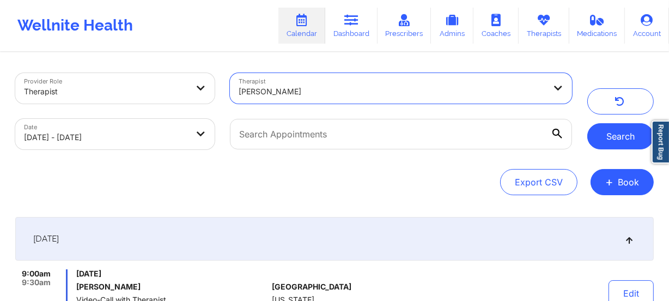
click at [634, 142] on button "Search" at bounding box center [620, 136] width 66 height 26
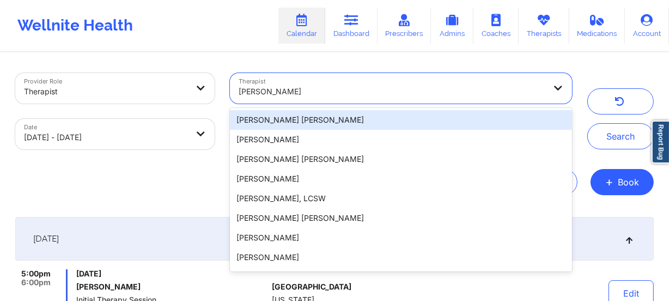
click at [391, 90] on div at bounding box center [391, 91] width 307 height 13
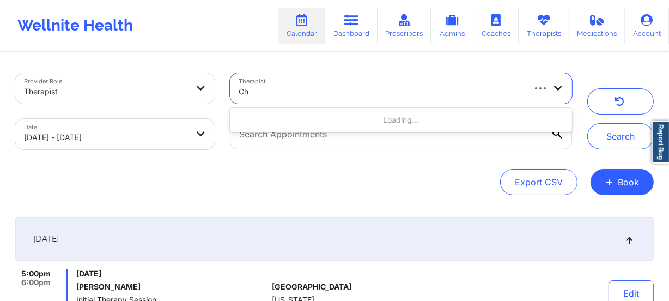
type input "C"
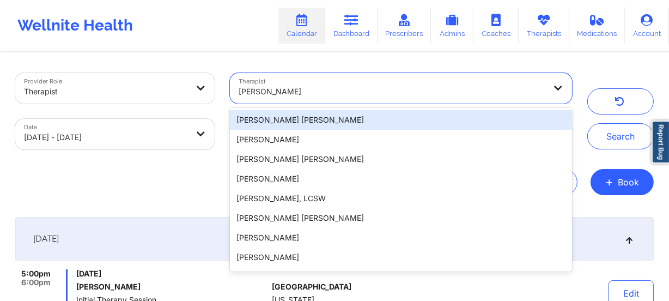
paste input "Christal Tucker"
type input "Christal Tucker"
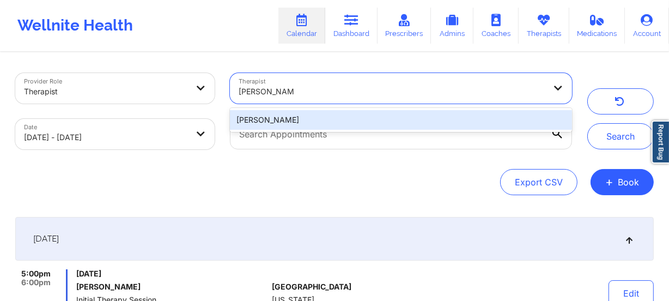
click at [376, 118] on div "Christal Tucker" at bounding box center [401, 120] width 342 height 20
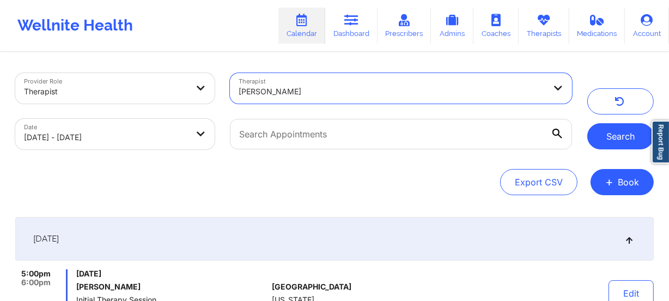
click at [614, 138] on button "Search" at bounding box center [620, 136] width 66 height 26
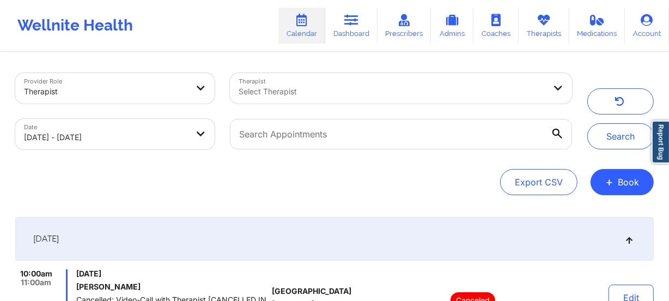
click at [355, 94] on div at bounding box center [391, 91] width 307 height 13
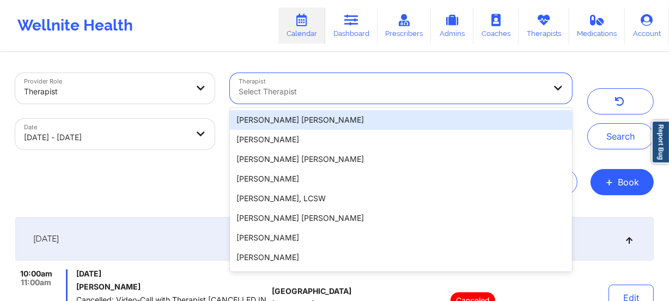
paste input "Connie Pacheco"
type input "Connie Pacheco"
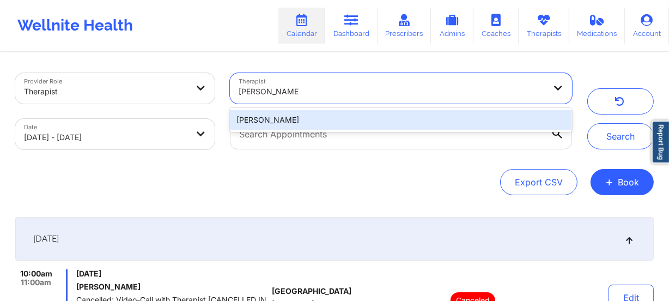
click at [330, 119] on div "Connie Pacheco" at bounding box center [401, 120] width 342 height 20
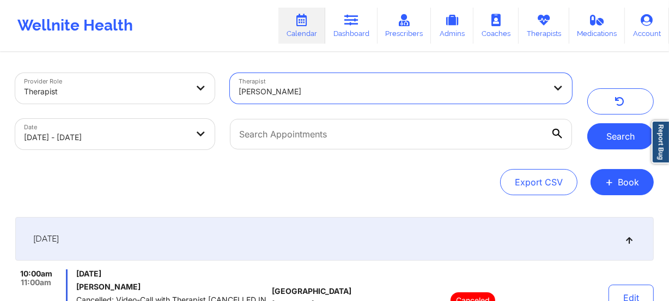
click at [634, 143] on button "Search" at bounding box center [620, 136] width 66 height 26
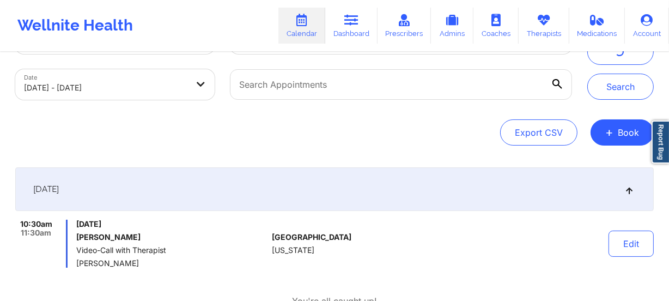
scroll to position [127, 0]
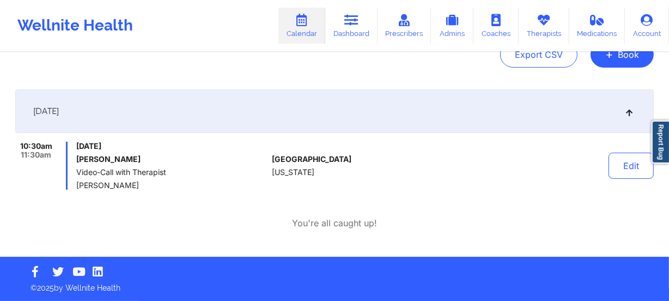
drag, startPoint x: 196, startPoint y: 183, endPoint x: 93, endPoint y: 148, distance: 108.8
click at [93, 148] on div "Saturday, September 20, 2025 Sandra Martinezperez Video-Call with Therapist Con…" at bounding box center [171, 166] width 191 height 48
click at [143, 163] on div "Saturday, September 20, 2025 Sandra Martinezperez Video-Call with Therapist Con…" at bounding box center [171, 166] width 191 height 48
drag, startPoint x: 179, startPoint y: 169, endPoint x: 188, endPoint y: 186, distance: 20.0
click at [188, 186] on div "Saturday, September 20, 2025 Sandra Martinezperez Video-Call with Therapist Con…" at bounding box center [171, 166] width 191 height 48
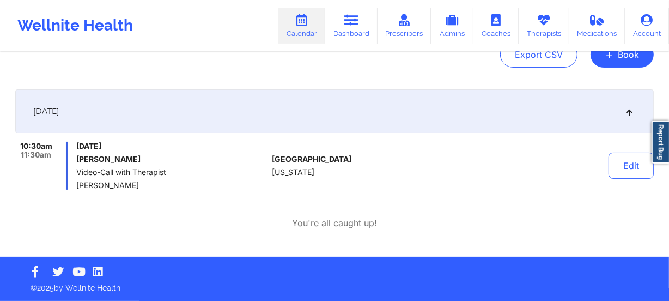
click at [188, 186] on span "Connie Pacheco" at bounding box center [171, 185] width 191 height 9
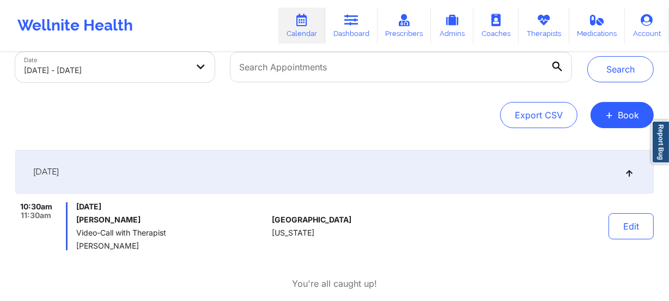
scroll to position [0, 0]
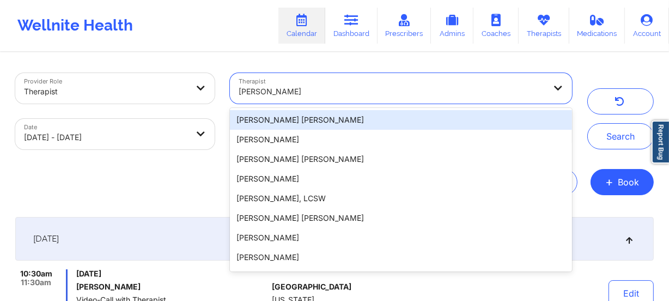
click at [392, 90] on div at bounding box center [391, 91] width 307 height 13
paste input "Craig Dauderman"
type input "Craig Dauderman"
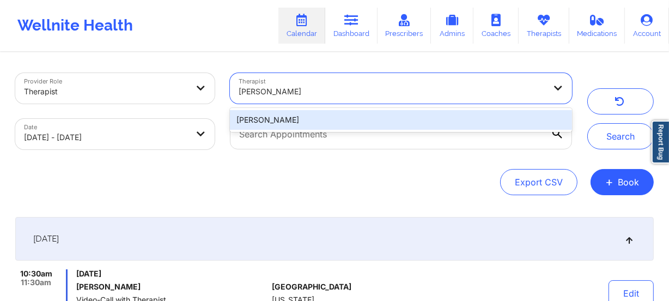
click at [381, 119] on div "Craig Dauderman" at bounding box center [401, 120] width 342 height 20
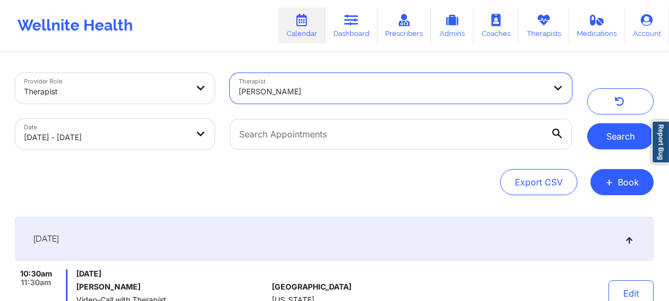
click at [620, 144] on button "Search" at bounding box center [620, 136] width 66 height 26
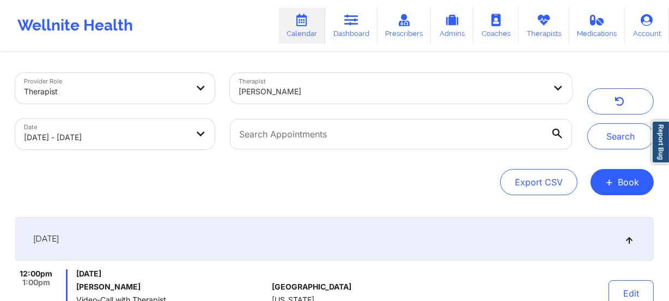
click at [356, 102] on div "Craig Dauderman" at bounding box center [391, 91] width 307 height 24
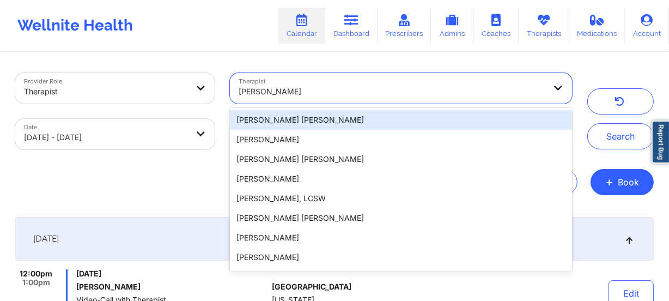
paste input "Daniella Galaviz"
type input "Daniella Galaviz"
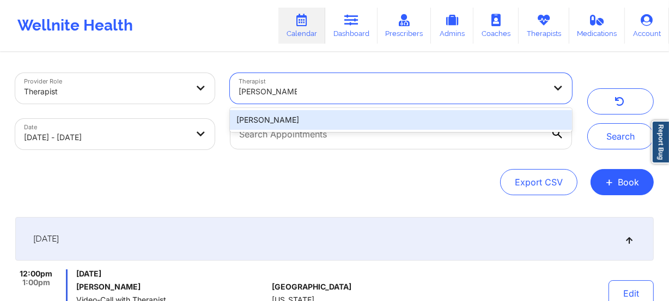
click at [350, 114] on div "Daniella Galaviz" at bounding box center [401, 120] width 342 height 20
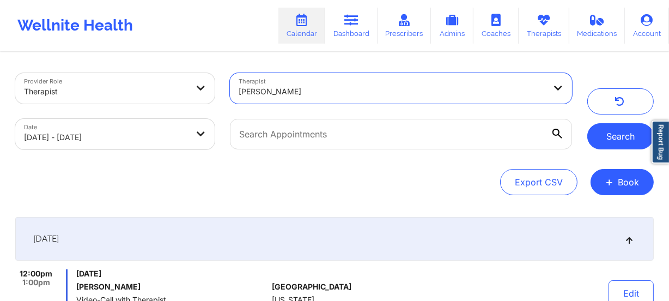
click at [605, 126] on button "Search" at bounding box center [620, 136] width 66 height 26
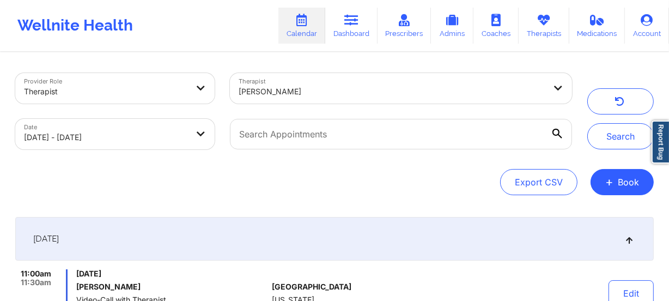
click at [343, 100] on div "Daniella Galaviz" at bounding box center [391, 91] width 307 height 24
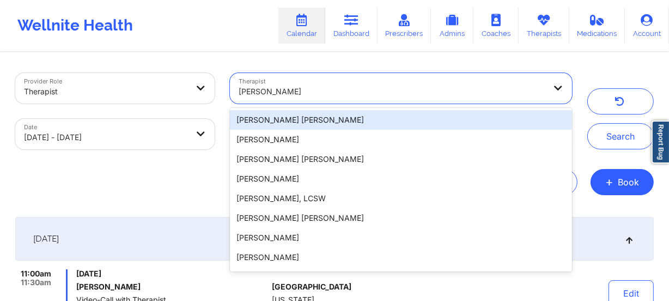
paste input "Danielle Wright"
type input "Danielle Wright"
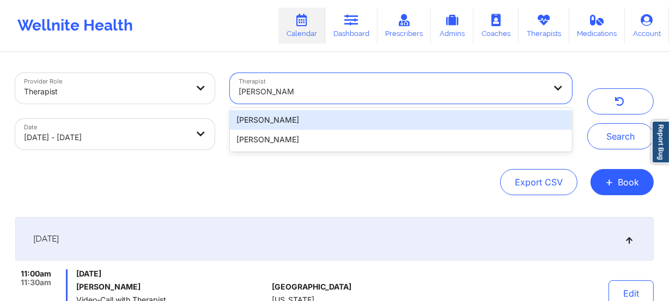
click at [343, 123] on div "Danielle Wright" at bounding box center [401, 120] width 342 height 20
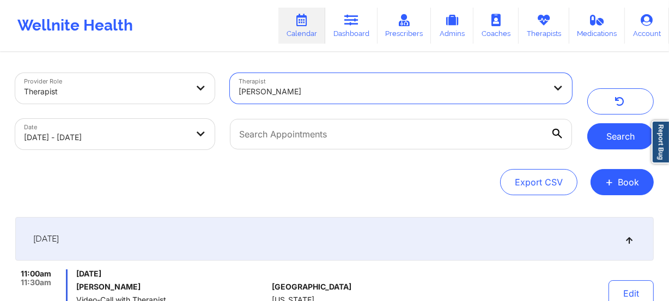
click at [635, 138] on button "Search" at bounding box center [620, 136] width 66 height 26
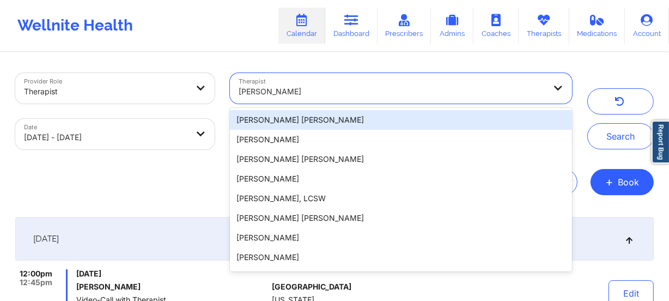
click at [350, 91] on div at bounding box center [391, 91] width 307 height 13
paste input "Dashima Green"
type input "Dashima Green"
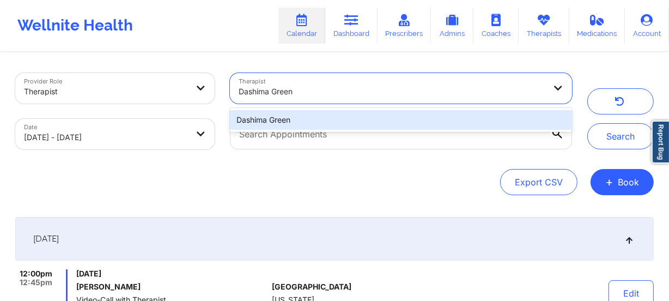
click at [356, 124] on div "Dashima Green" at bounding box center [401, 120] width 342 height 20
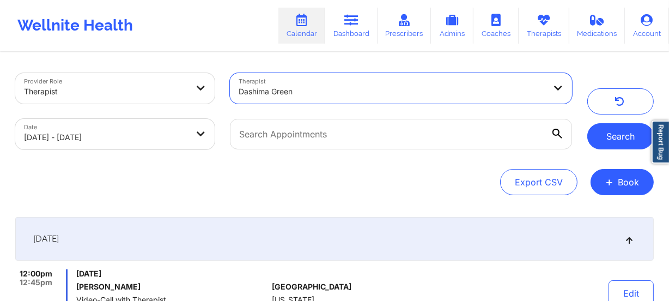
click at [601, 136] on button "Search" at bounding box center [620, 136] width 66 height 26
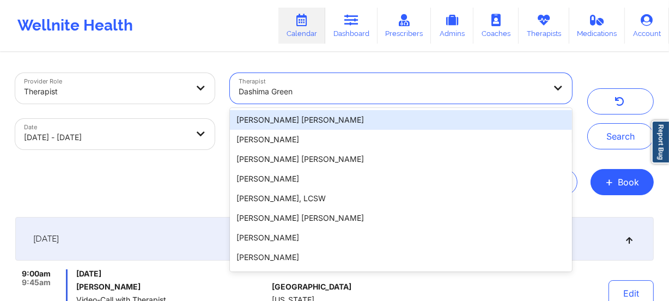
click at [367, 88] on div at bounding box center [391, 91] width 307 height 13
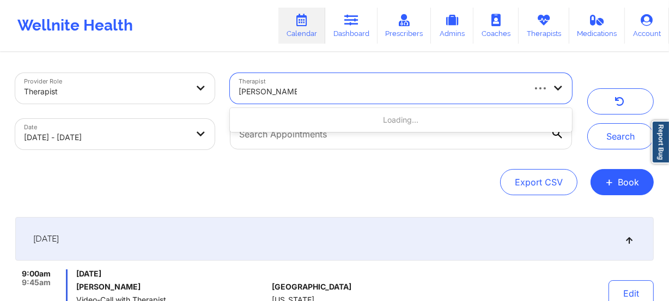
type input "Deon Whiteside"
click at [587, 123] on button "Search" at bounding box center [620, 136] width 66 height 26
paste input "deon Whiteside"
type input "deon Whiteside"
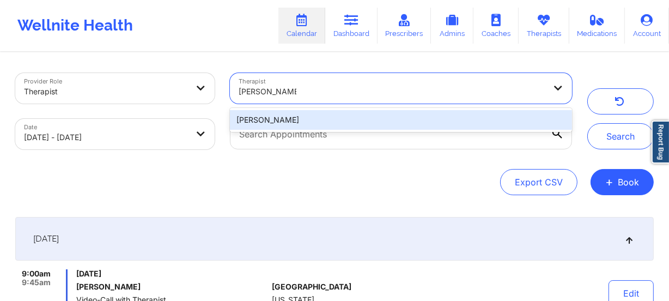
click at [347, 119] on div "deon Whiteside" at bounding box center [401, 120] width 342 height 20
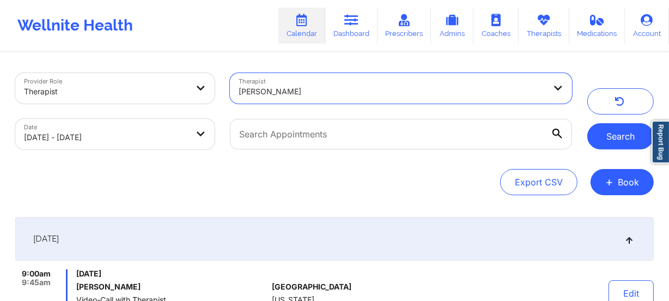
click at [611, 138] on button "Search" at bounding box center [620, 136] width 66 height 26
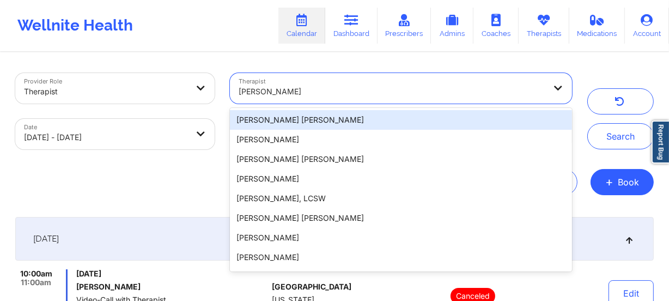
click at [372, 93] on div at bounding box center [391, 91] width 307 height 13
paste input "Destini Turner"
type input "Destini Turner"
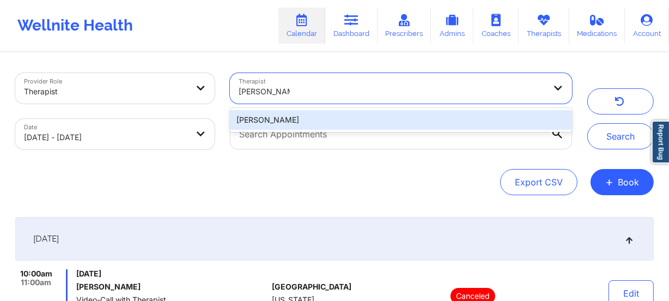
click at [339, 121] on div "Destini Turner" at bounding box center [401, 120] width 342 height 20
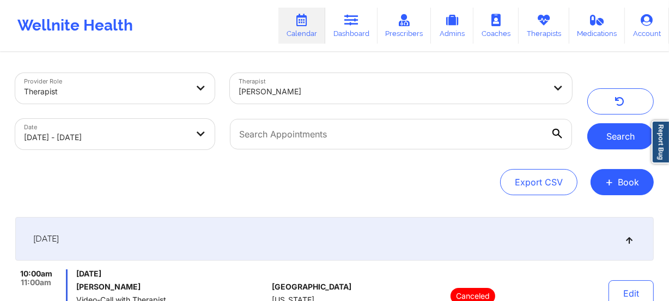
click at [639, 142] on button "Search" at bounding box center [620, 136] width 66 height 26
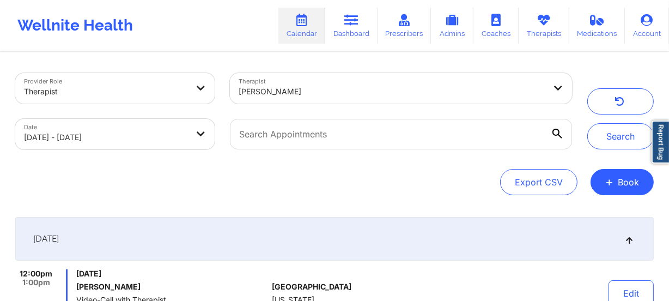
click at [308, 88] on div at bounding box center [391, 91] width 307 height 13
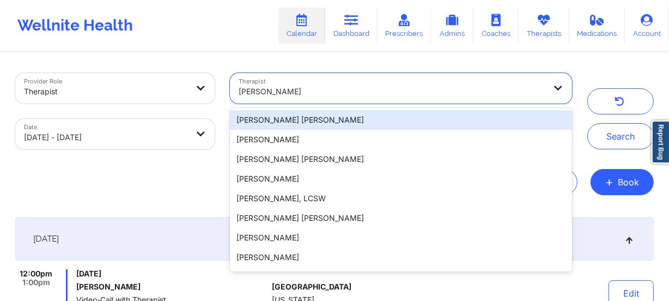
paste input "Diamond Craig"
type input "Diamond Craig"
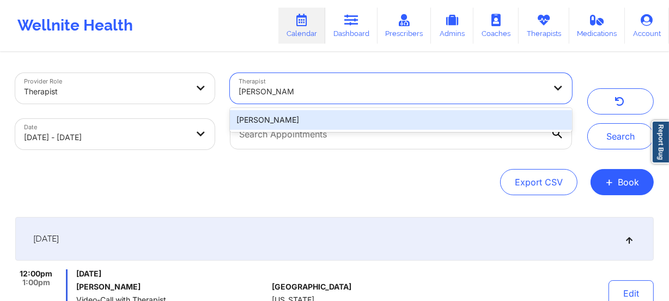
click at [325, 118] on div "Diamond Craig" at bounding box center [401, 120] width 342 height 20
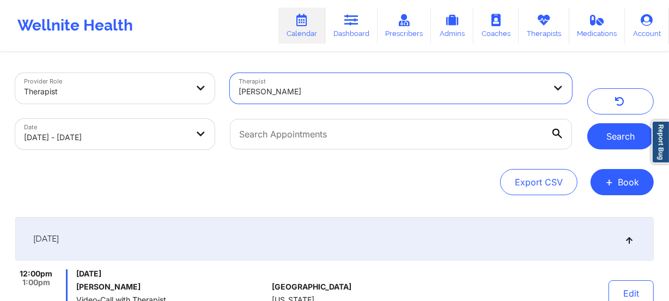
click at [614, 126] on button "Search" at bounding box center [620, 136] width 66 height 26
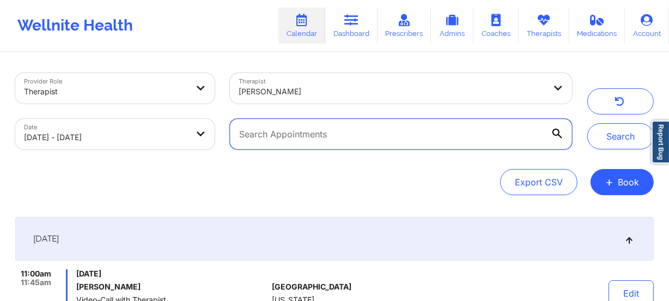
click at [316, 131] on input "text" at bounding box center [401, 134] width 342 height 30
type input "Donna Cipriani"
drag, startPoint x: 309, startPoint y: 139, endPoint x: 151, endPoint y: 127, distance: 158.9
click at [151, 127] on div "Provider Role Therapist Therapist Diamond Craig Date 09/20/2025 - 09/21/2025 Do…" at bounding box center [294, 110] width 572 height 91
click at [353, 94] on div at bounding box center [391, 91] width 307 height 13
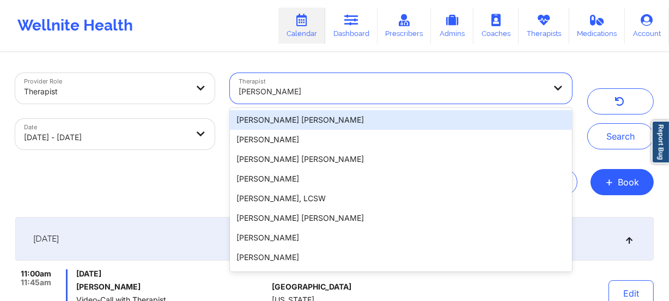
paste input "Donna Cipriani"
type input "Donna Cipriani"
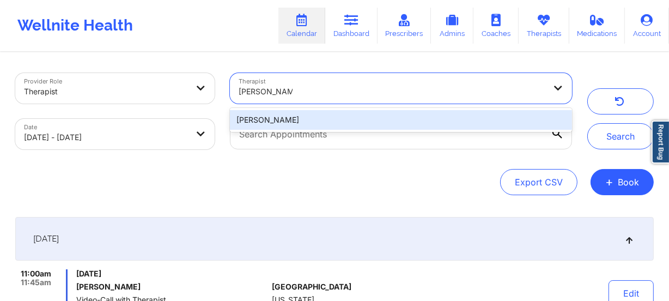
click at [344, 113] on div "Donna Cipriani" at bounding box center [401, 120] width 342 height 20
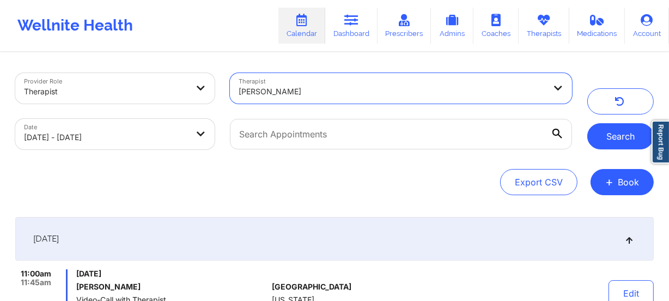
click at [612, 141] on button "Search" at bounding box center [620, 136] width 66 height 26
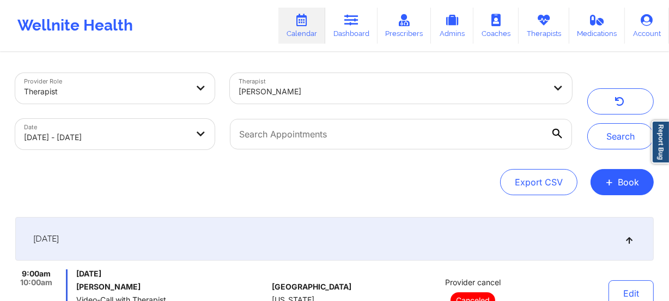
click at [383, 85] on div at bounding box center [391, 91] width 307 height 13
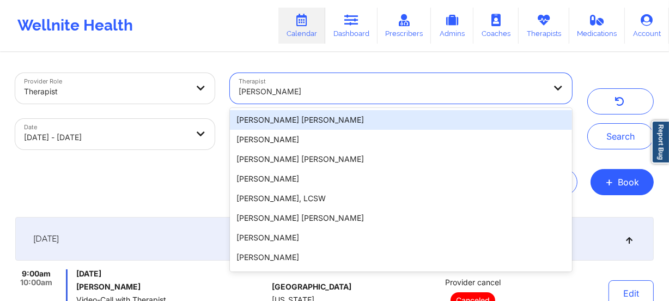
paste input "Dorothea Roberts"
type input "Dorothea Roberts"
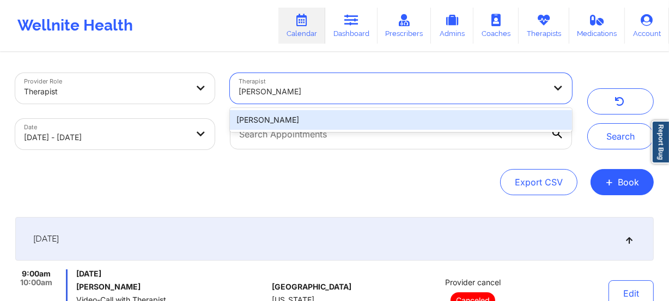
click at [370, 114] on div "Dorothea Roberts" at bounding box center [401, 120] width 342 height 20
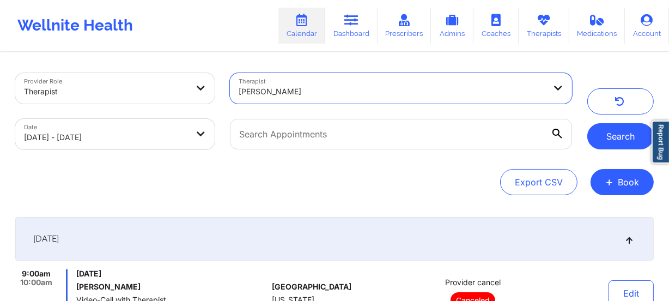
click at [615, 132] on button "Search" at bounding box center [620, 136] width 66 height 26
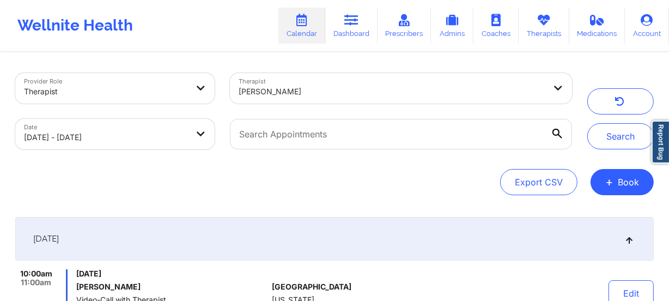
click at [348, 92] on div at bounding box center [391, 91] width 307 height 13
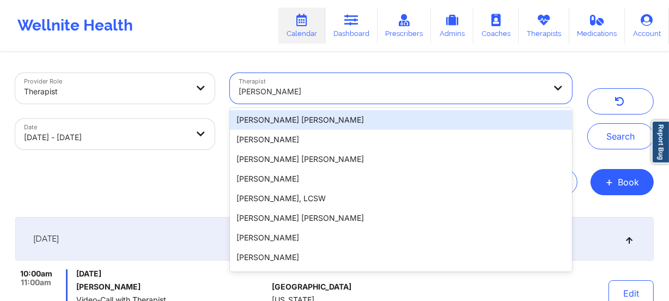
paste input "Dr. Amani Mungo"
type input "Dr. Amani Mungo"
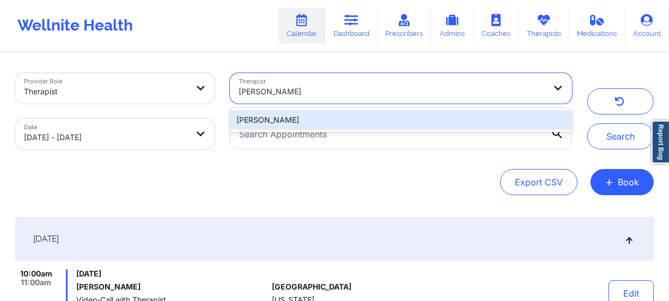
click at [342, 110] on div "Dr. Amani Mungo" at bounding box center [401, 120] width 342 height 20
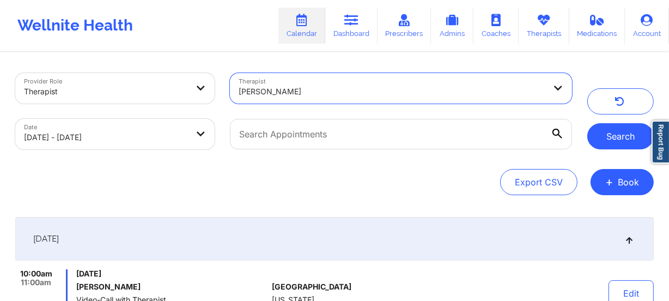
click at [622, 140] on button "Search" at bounding box center [620, 136] width 66 height 26
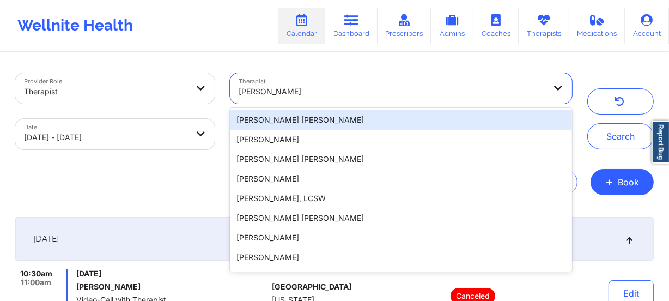
click at [335, 96] on div at bounding box center [391, 91] width 307 height 13
paste input "Eileen Schmidt"
type input "Eileen Schmidt"
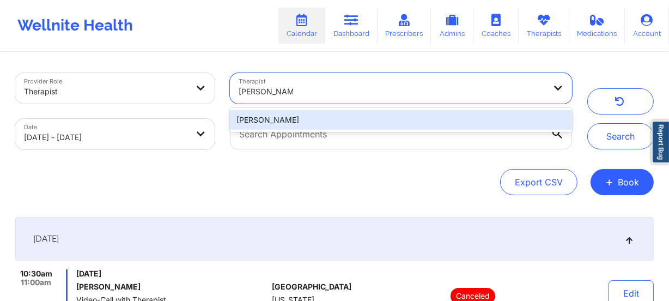
click at [332, 115] on div "Eileen Schmidt" at bounding box center [401, 120] width 342 height 20
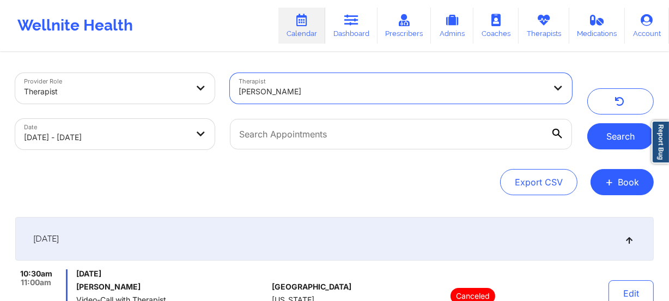
click at [614, 138] on button "Search" at bounding box center [620, 136] width 66 height 26
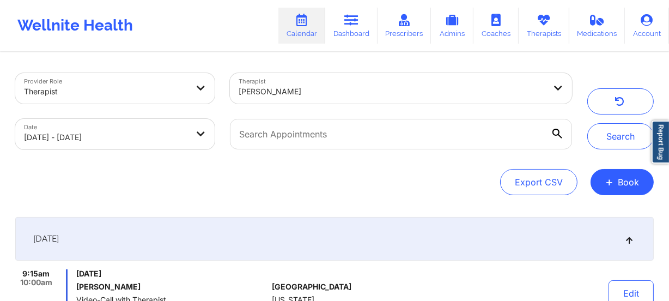
click at [389, 95] on div at bounding box center [391, 91] width 307 height 13
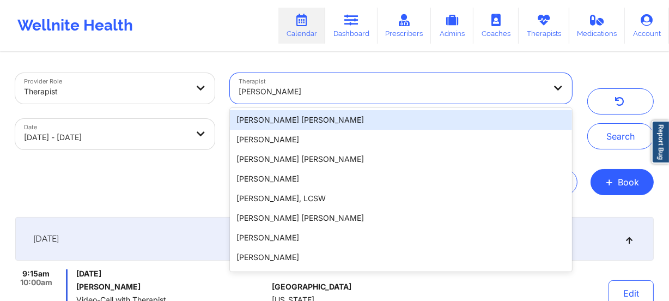
paste input "Erin Samples"
type input "Erin Samples"
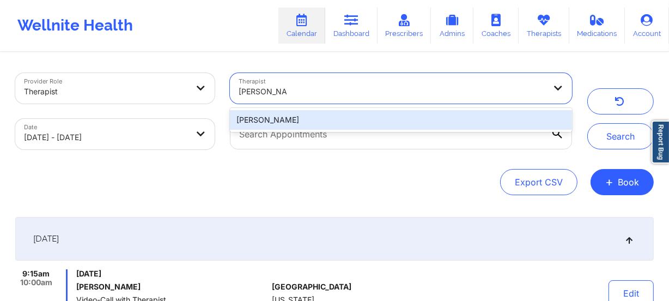
click at [389, 119] on div "Erin Samples" at bounding box center [401, 120] width 342 height 20
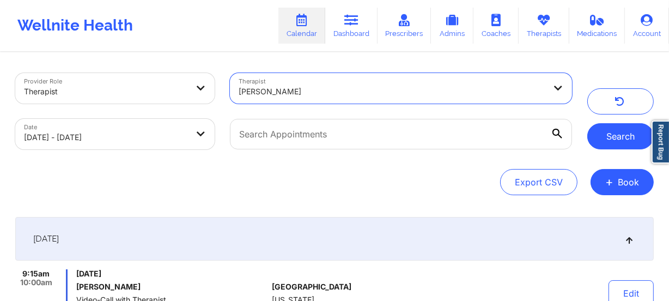
click at [599, 134] on button "Search" at bounding box center [620, 136] width 66 height 26
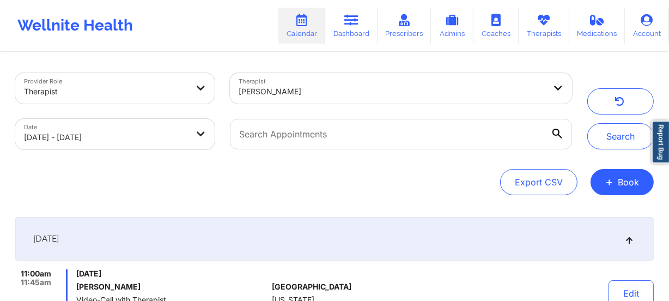
click at [455, 88] on div at bounding box center [391, 91] width 307 height 13
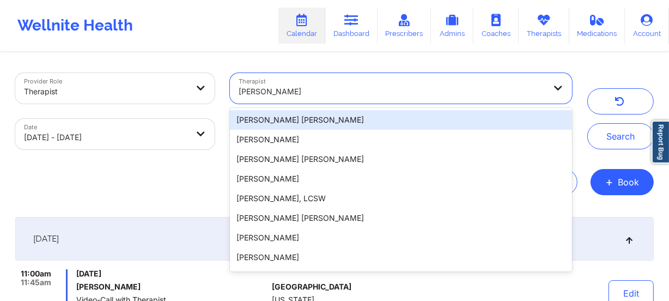
paste input "Gailbriel Jenkins"
type input "Gailbriel Jenkins"
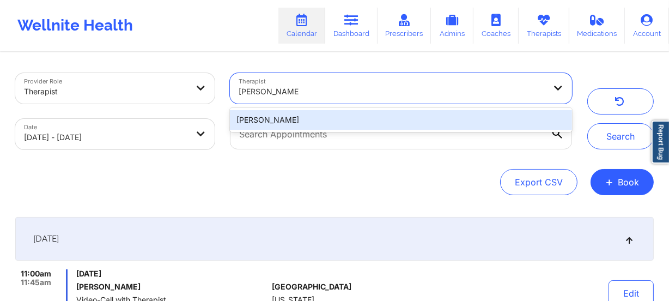
click at [448, 114] on div "Gailbriel Jenkins" at bounding box center [401, 120] width 342 height 20
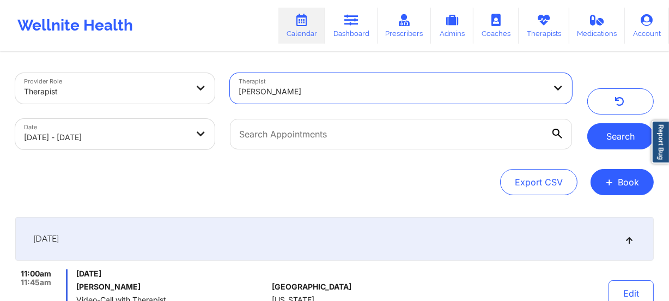
click at [594, 132] on button "Search" at bounding box center [620, 136] width 66 height 26
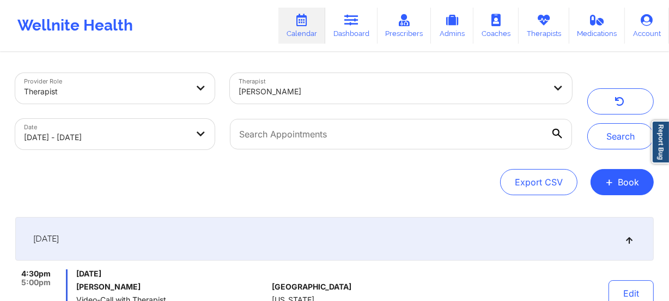
click at [363, 82] on div "Gailbriel Jenkins" at bounding box center [391, 91] width 307 height 24
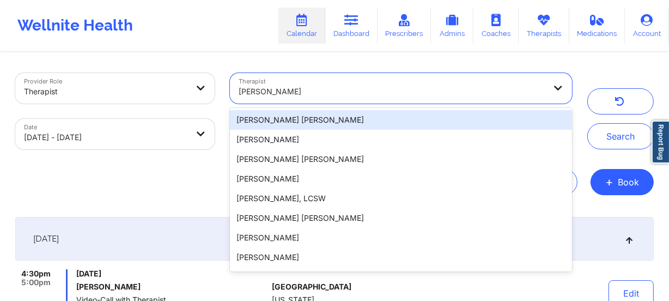
paste input "Gerrie Hodge"
type input "Gerrie Hodge"
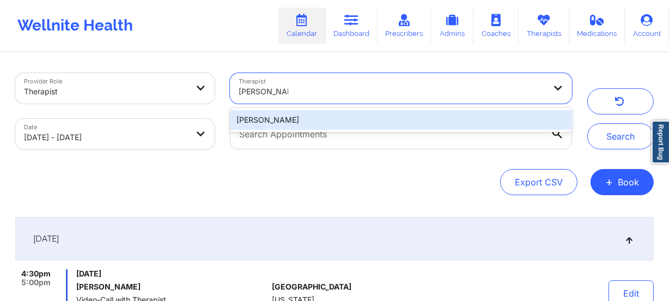
click at [381, 119] on div "Gerrie Hodge" at bounding box center [401, 120] width 342 height 20
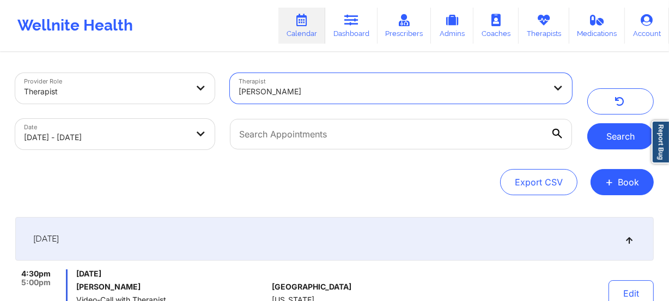
click at [615, 143] on button "Search" at bounding box center [620, 136] width 66 height 26
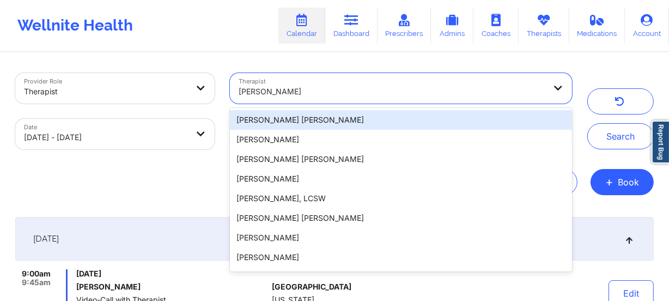
click at [337, 93] on div at bounding box center [391, 91] width 307 height 13
paste input "Hanyuan Zhang"
type input "Hanyuan Zhang"
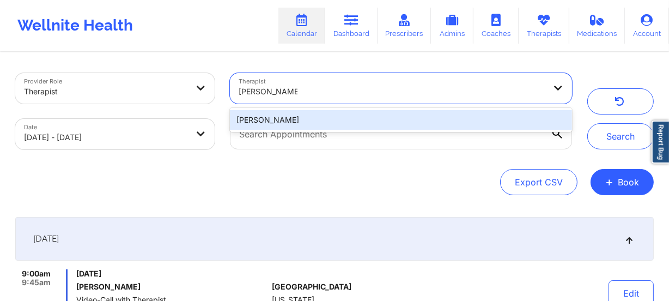
click at [347, 118] on div "Hanyuan Zhang" at bounding box center [401, 120] width 342 height 20
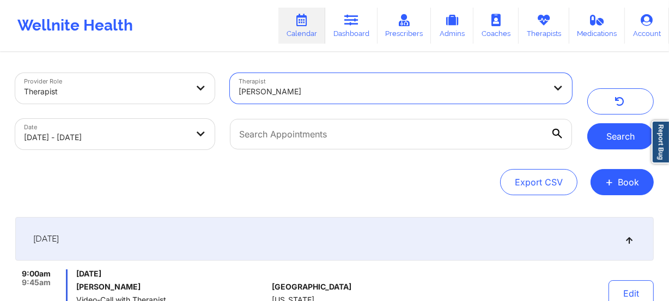
click at [609, 136] on button "Search" at bounding box center [620, 136] width 66 height 26
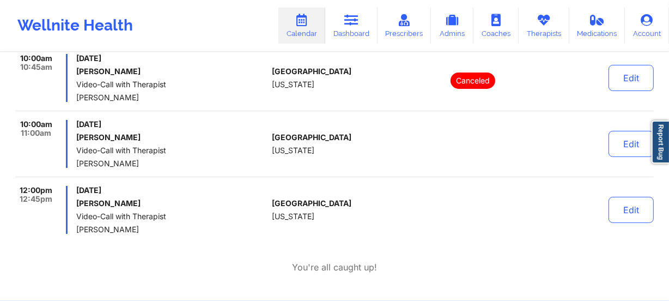
scroll to position [198, 0]
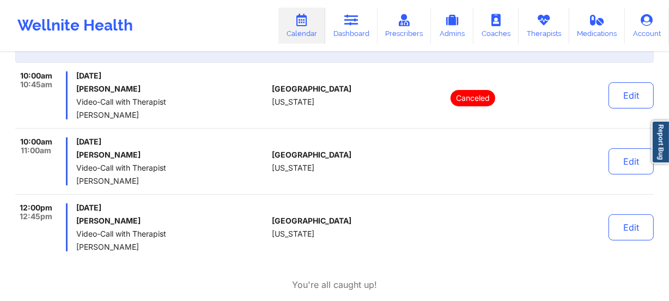
click at [378, 209] on div "United States New York" at bounding box center [332, 227] width 121 height 48
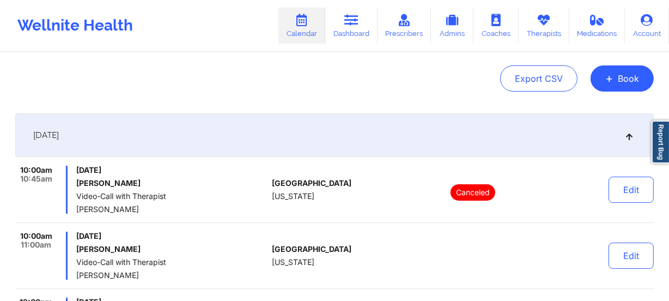
scroll to position [0, 0]
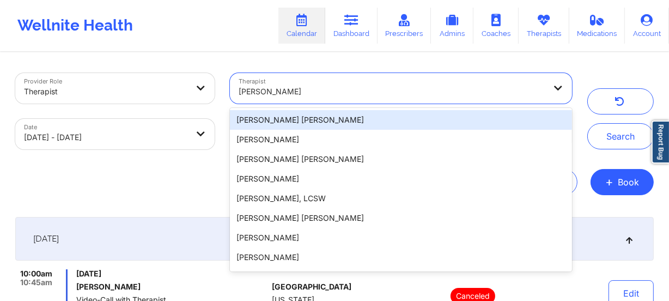
click at [327, 86] on div at bounding box center [391, 91] width 307 height 13
paste input "Ivory Brooks"
type input "Ivory Brooks"
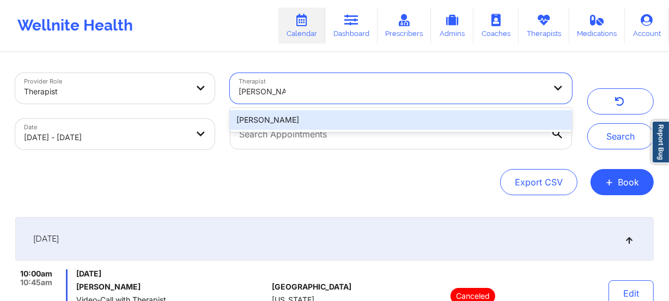
click at [369, 113] on div "Ivory Brooks" at bounding box center [401, 120] width 342 height 20
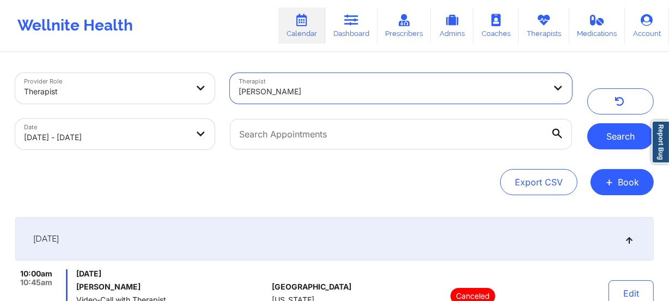
click at [605, 142] on button "Search" at bounding box center [620, 136] width 66 height 26
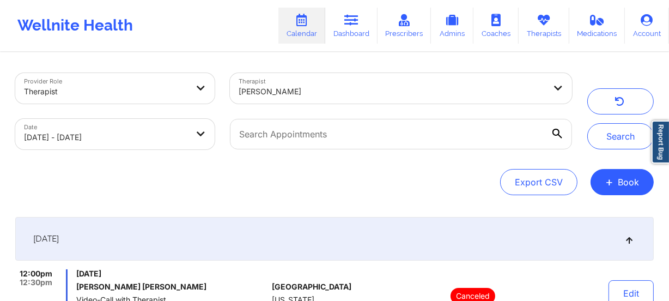
click at [335, 90] on div at bounding box center [391, 91] width 307 height 13
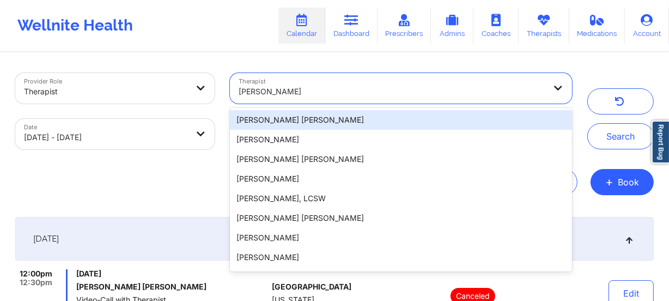
paste input "Jaceline Celestin"
type input "Jaceline Celestin"
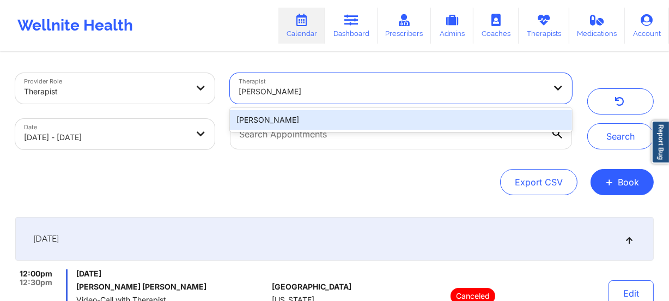
click at [398, 119] on div "Jaceline Celestin" at bounding box center [401, 120] width 342 height 20
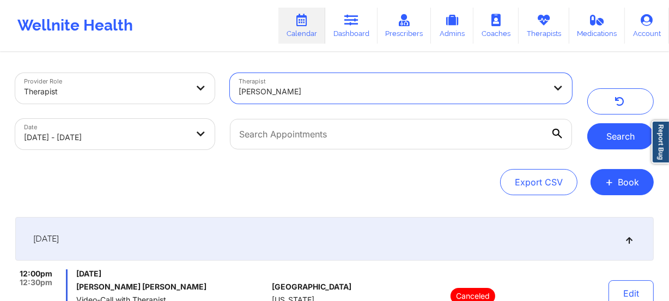
click at [615, 137] on button "Search" at bounding box center [620, 136] width 66 height 26
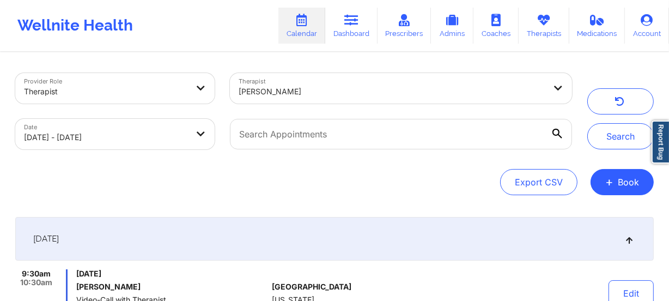
click at [320, 82] on div "Jaceline Celestin" at bounding box center [391, 91] width 307 height 24
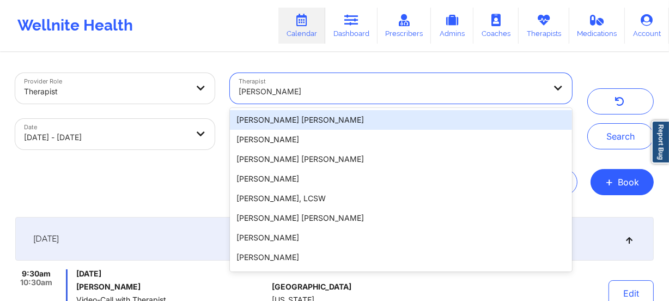
paste input "Jacinta Little"
type input "Jacinta Little"
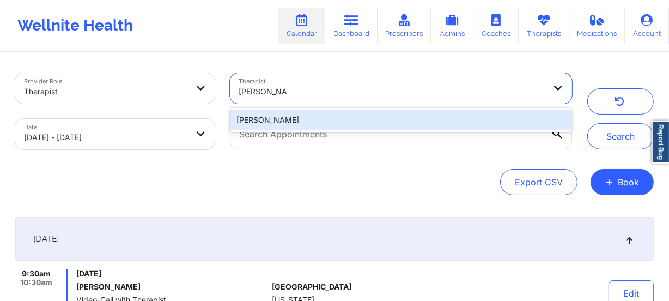
click at [365, 124] on div "Jacinta Little" at bounding box center [401, 120] width 342 height 20
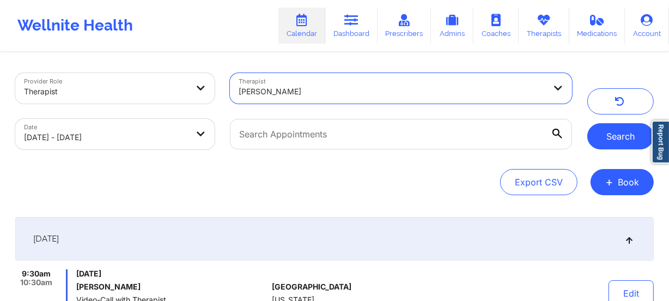
click at [627, 135] on button "Search" at bounding box center [620, 136] width 66 height 26
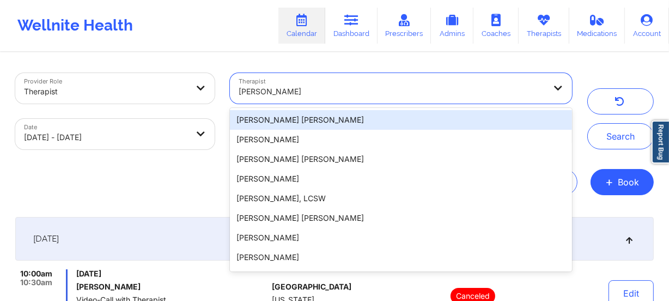
click at [365, 89] on div at bounding box center [391, 91] width 307 height 13
paste input "JANE A. DIKE"
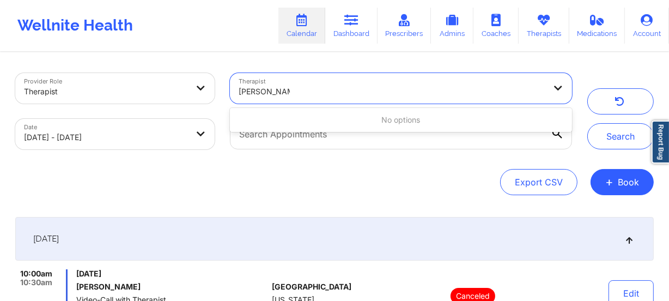
click at [271, 91] on input "JANE A. DIKE" at bounding box center [263, 91] width 51 height 11
type input "JANE A. DIKE"
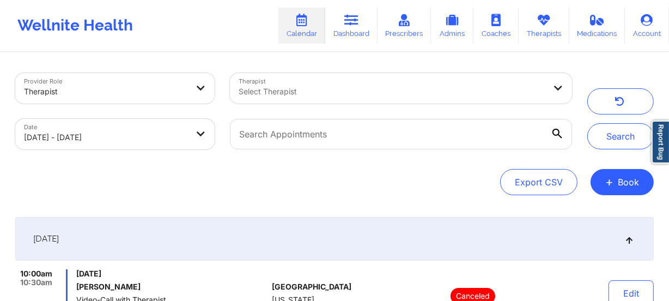
click at [621, 122] on div "Search" at bounding box center [620, 111] width 66 height 76
click at [365, 98] on div "Select Therapist" at bounding box center [388, 88] width 316 height 30
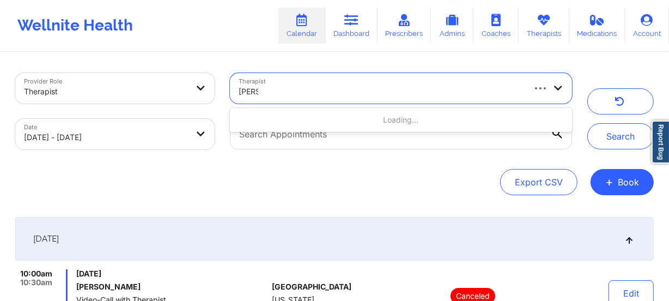
type input "Jane"
click at [587, 123] on button "Search" at bounding box center [620, 136] width 66 height 26
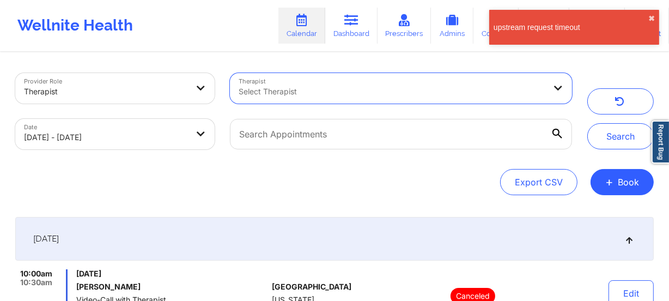
paste input "Jannet Harper"
type input "Jannet Harper"
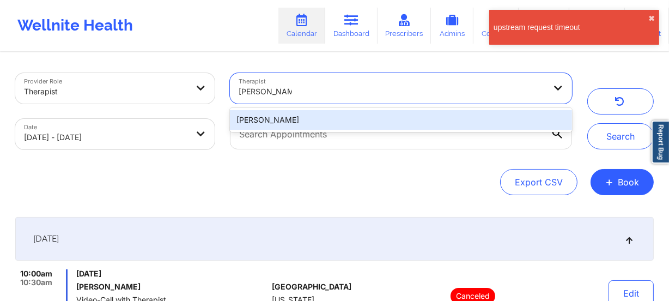
click at [381, 120] on div "Jannet Harper" at bounding box center [401, 120] width 342 height 20
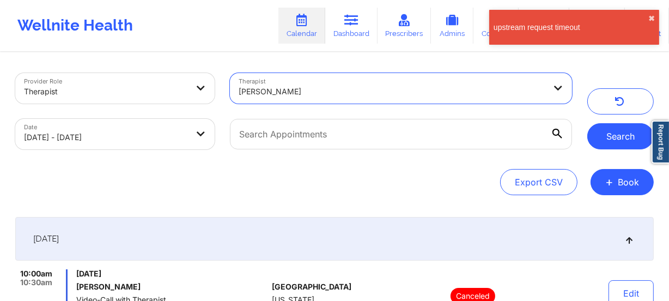
click at [609, 133] on button "Search" at bounding box center [620, 136] width 66 height 26
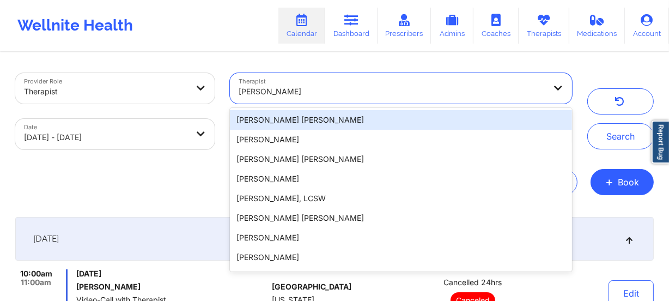
click at [415, 94] on div at bounding box center [391, 91] width 307 height 13
paste input "Jasmine Federick"
type input "Jasmine Federick"
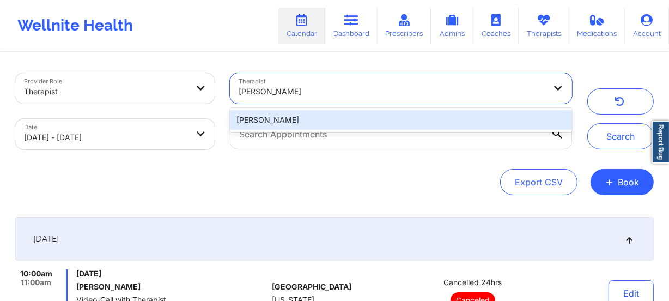
click at [470, 111] on div "Jasmine Federick" at bounding box center [401, 120] width 342 height 20
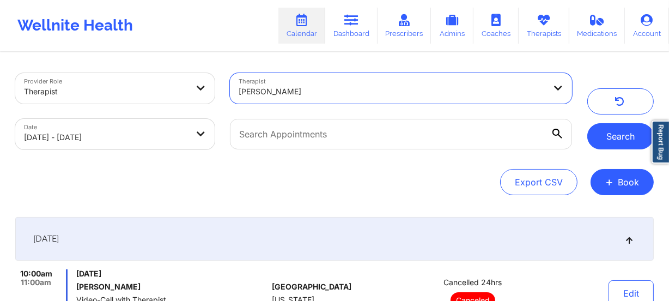
click at [627, 137] on button "Search" at bounding box center [620, 136] width 66 height 26
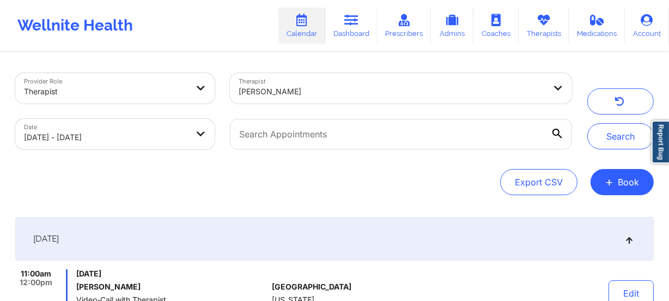
click at [363, 90] on div at bounding box center [391, 91] width 307 height 13
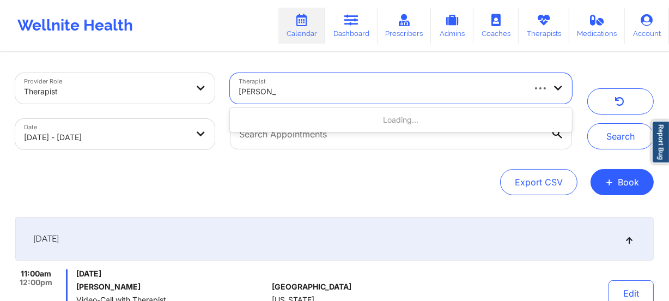
type input "Jeri DeVale"
drag, startPoint x: 252, startPoint y: 91, endPoint x: 283, endPoint y: 93, distance: 30.6
click at [272, 93] on input "Jeri DeVale" at bounding box center [259, 91] width 42 height 11
click at [283, 93] on div at bounding box center [380, 91] width 285 height 13
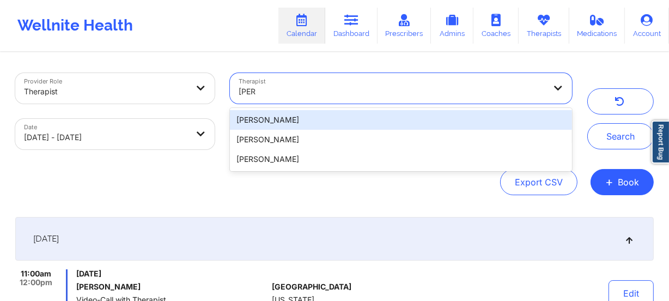
type input "Jeri De"
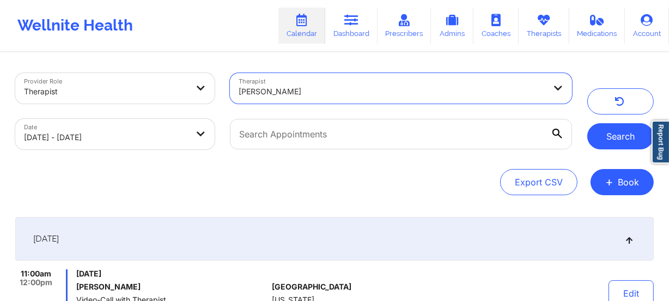
click at [610, 129] on button "Search" at bounding box center [620, 136] width 66 height 26
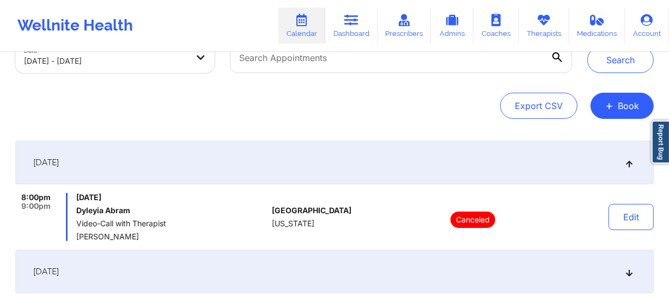
scroll to position [81, 0]
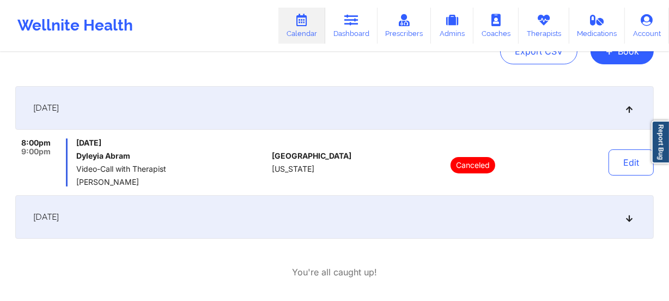
click at [627, 114] on div "September 19, 2025" at bounding box center [334, 108] width 638 height 44
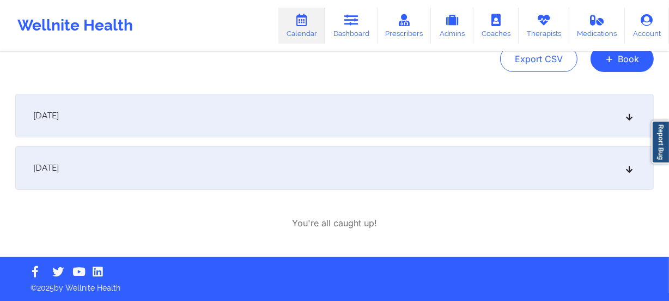
click at [627, 167] on icon at bounding box center [629, 168] width 9 height 8
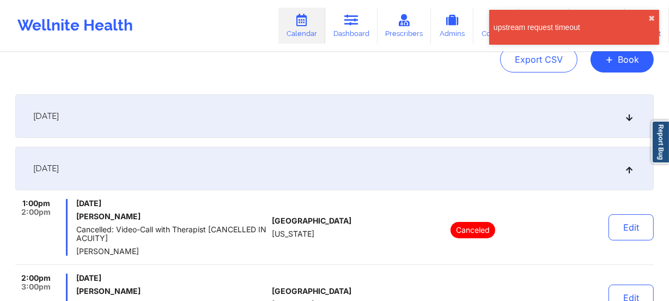
scroll to position [0, 0]
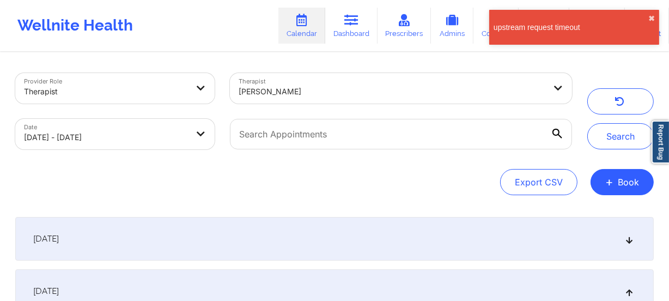
click at [325, 96] on div at bounding box center [391, 91] width 307 height 13
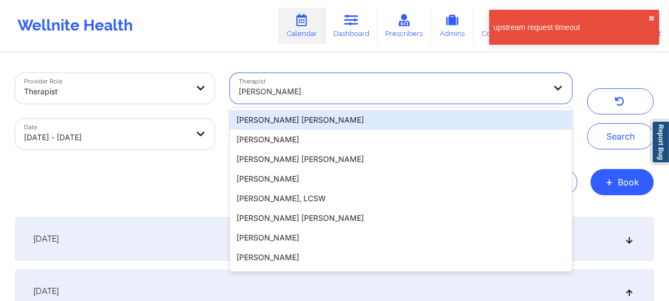
paste input "Jasmine Federick"
type input "Jasmine Federick"
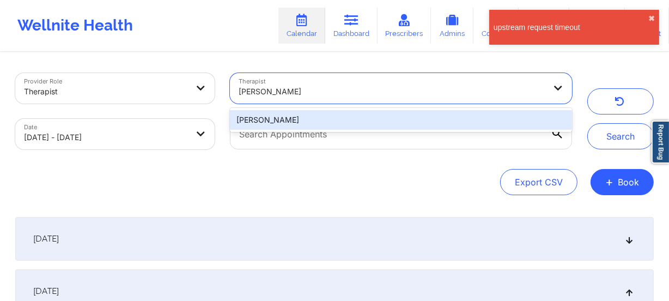
click at [327, 114] on div "Jasmine Federick" at bounding box center [401, 120] width 342 height 20
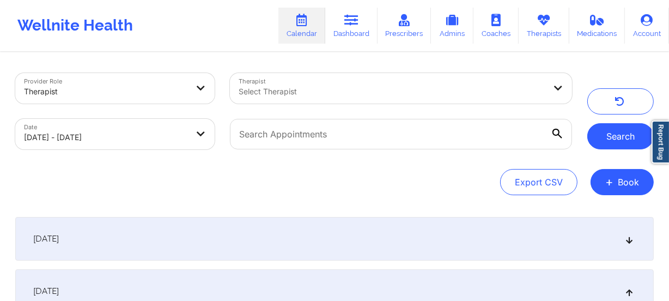
click at [610, 137] on button "Search" at bounding box center [620, 136] width 66 height 26
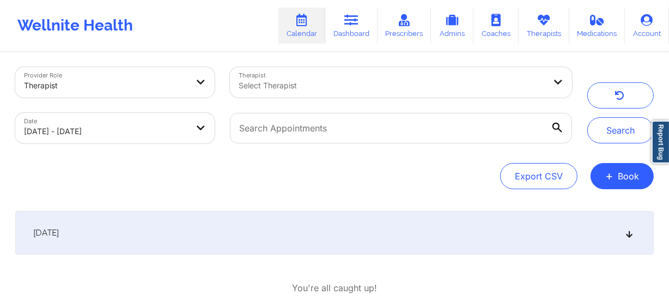
scroll to position [71, 0]
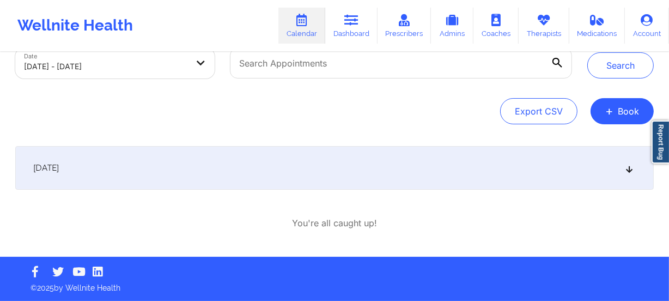
click at [473, 168] on div "September 20, 2025" at bounding box center [334, 168] width 638 height 44
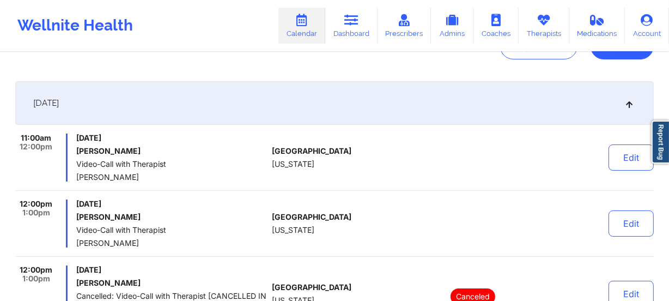
scroll to position [0, 0]
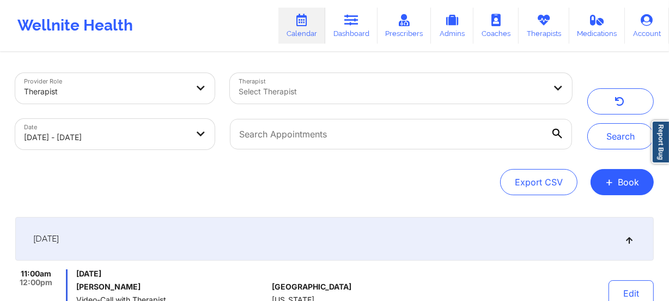
click at [320, 98] on div "Select Therapist" at bounding box center [388, 88] width 316 height 30
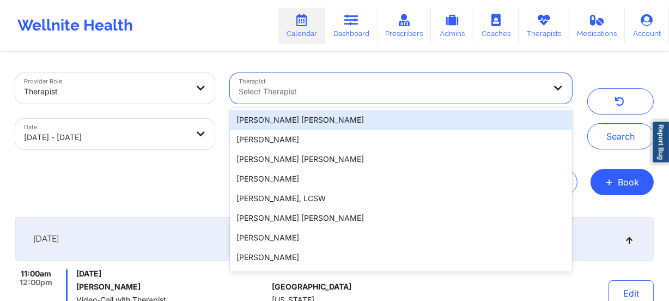
paste input "Jessica Falco"
type input "Jessica Falco"
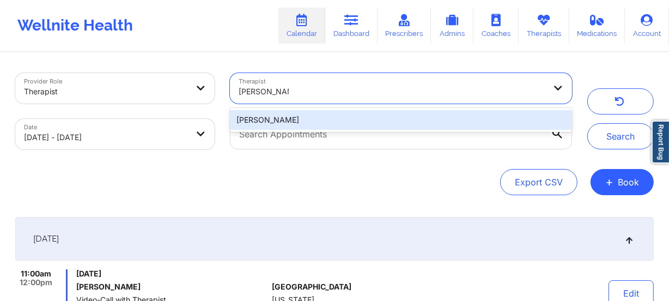
click at [315, 112] on div "Jessica Falco" at bounding box center [401, 120] width 342 height 20
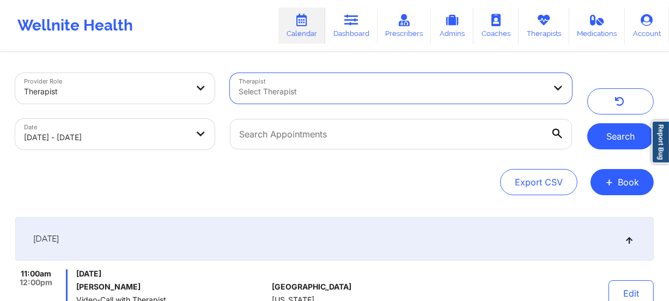
click at [603, 137] on button "Search" at bounding box center [620, 136] width 66 height 26
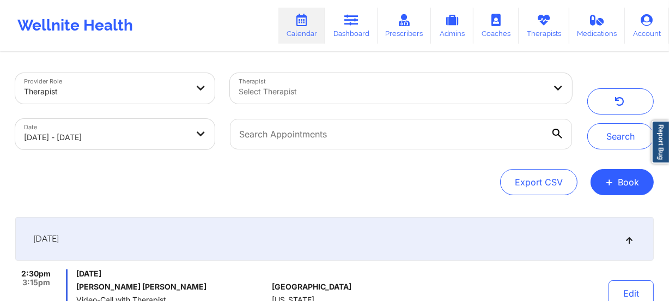
click at [402, 86] on div at bounding box center [391, 91] width 307 height 13
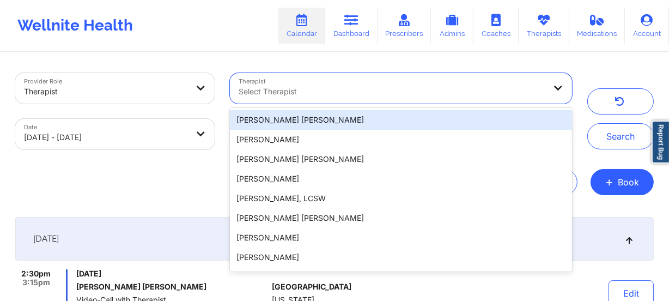
paste input "Jillian Sternberg"
type input "Jillian Sternberg"
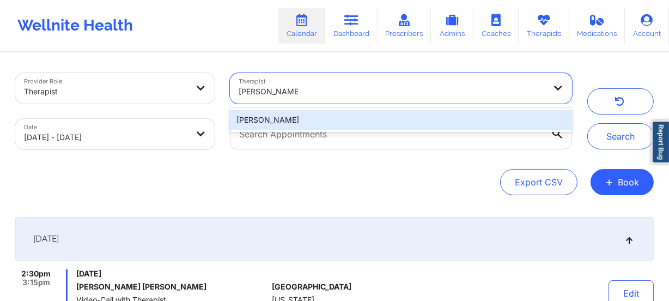
click at [392, 119] on div "Jillian Sternberg" at bounding box center [401, 120] width 342 height 20
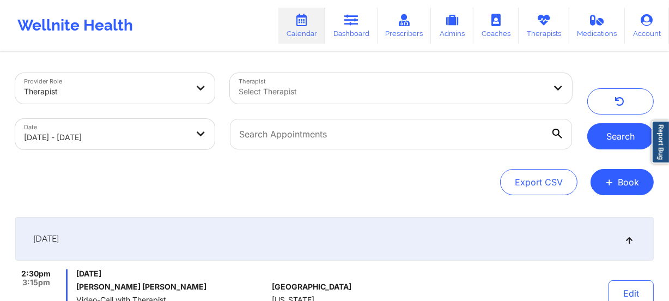
click at [637, 143] on button "Search" at bounding box center [620, 136] width 66 height 26
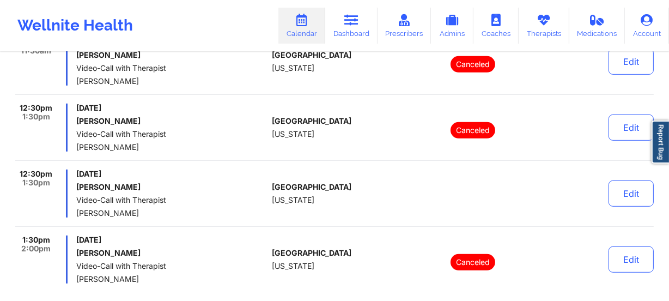
scroll to position [588, 0]
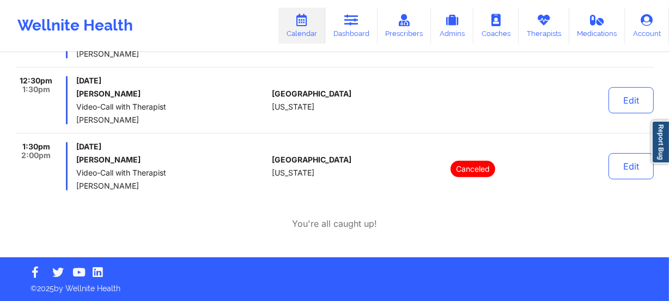
click at [369, 163] on div "United States New York" at bounding box center [332, 166] width 121 height 48
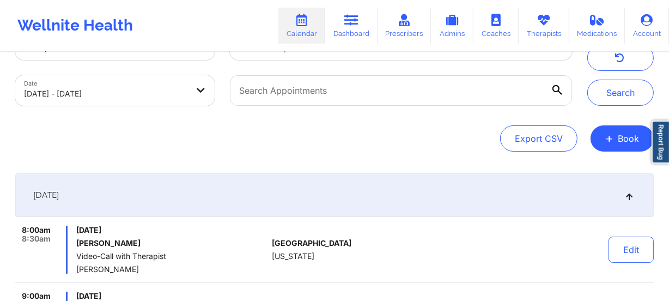
scroll to position [0, 0]
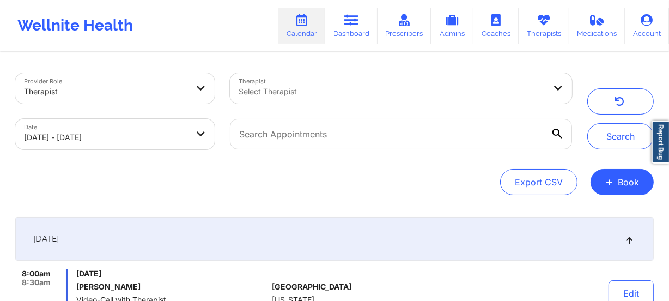
click at [460, 89] on div at bounding box center [391, 91] width 307 height 13
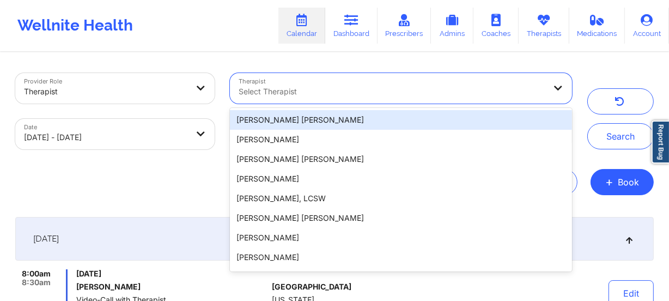
paste input "Joanna Henderson Garcia"
type input "Joanna Henderson Garcia"
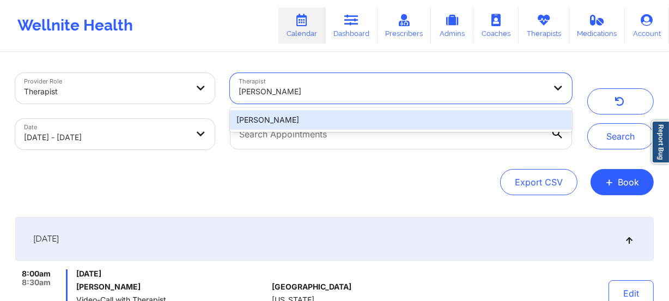
click at [430, 119] on div "Joanna Henderson Garcia" at bounding box center [401, 120] width 342 height 20
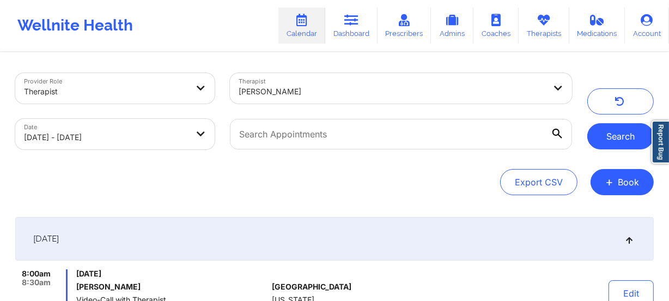
click at [615, 133] on button "Search" at bounding box center [620, 136] width 66 height 26
click at [381, 93] on div at bounding box center [391, 91] width 307 height 13
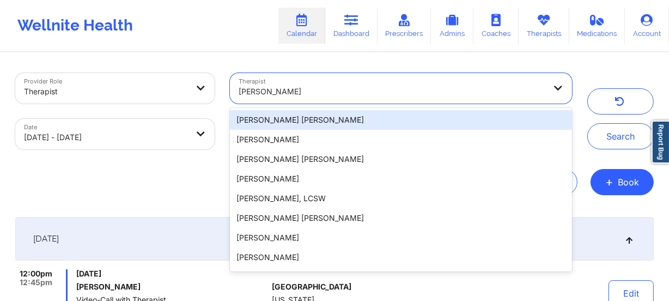
paste input "John P. Turner"
type input "John P. Turner"
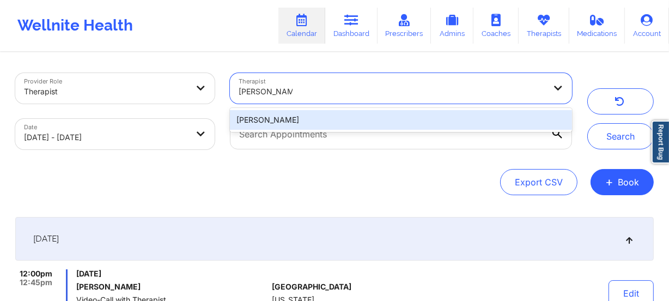
click at [341, 123] on div "John P. Turner" at bounding box center [401, 120] width 342 height 20
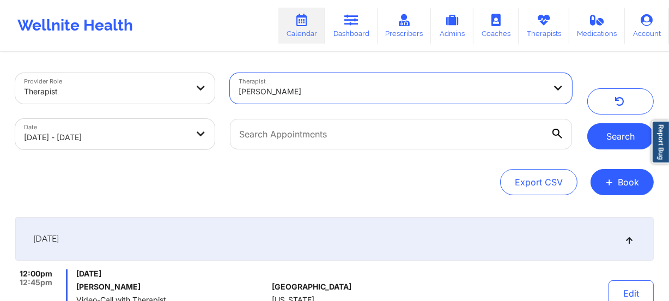
click at [608, 132] on button "Search" at bounding box center [620, 136] width 66 height 26
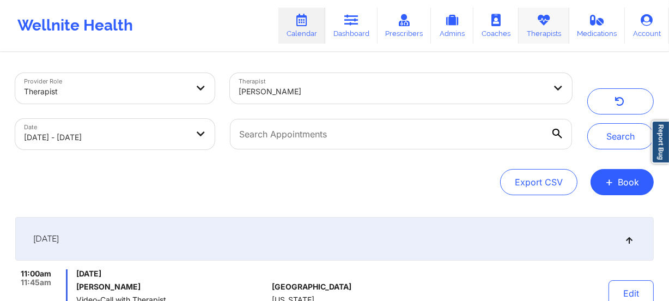
click at [535, 28] on link "Therapists" at bounding box center [543, 26] width 51 height 36
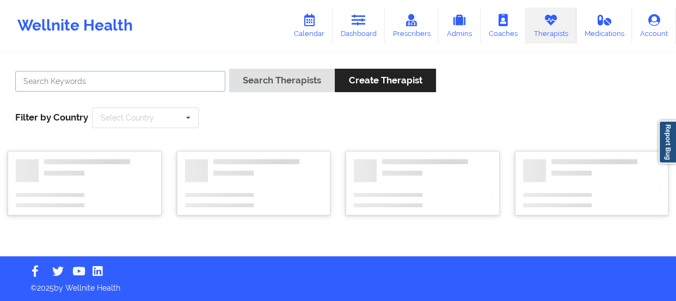
click at [161, 77] on input "text" at bounding box center [120, 81] width 210 height 21
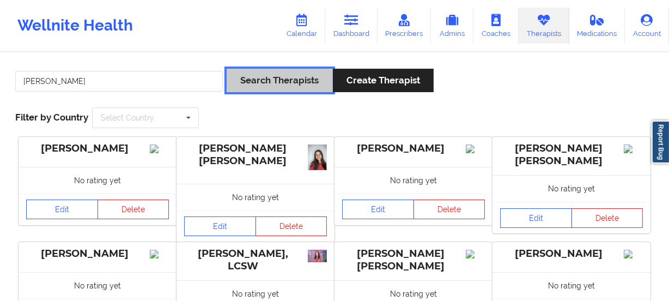
click at [266, 86] on button "Search Therapists" at bounding box center [280, 80] width 106 height 23
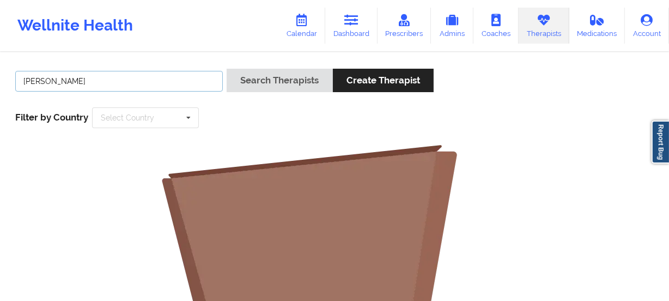
click at [133, 87] on input "John Turner" at bounding box center [118, 81] width 207 height 21
click at [42, 79] on input "John Turner" at bounding box center [118, 81] width 207 height 21
type input "John P. Turner"
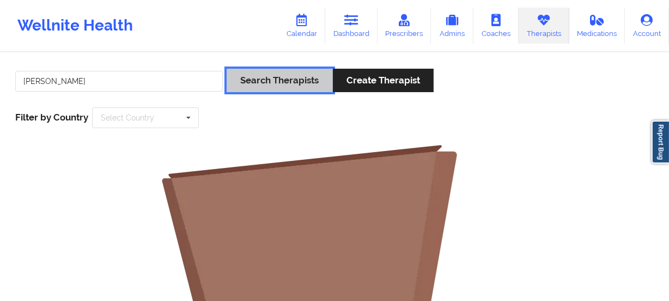
click at [282, 82] on button "Search Therapists" at bounding box center [280, 80] width 106 height 23
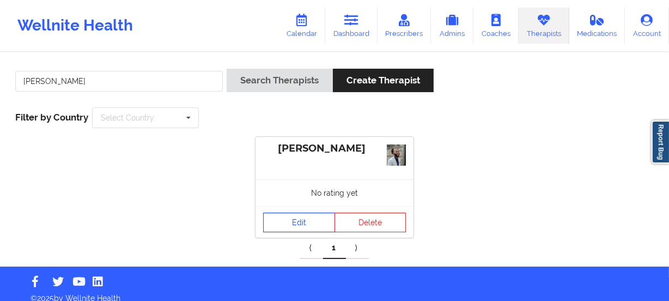
click at [299, 218] on link "Edit" at bounding box center [299, 222] width 72 height 20
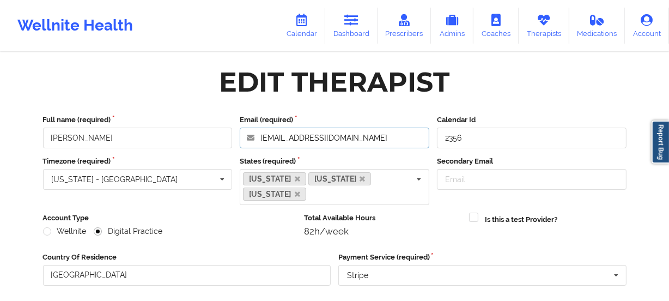
drag, startPoint x: 351, startPoint y: 137, endPoint x: 185, endPoint y: 130, distance: 165.7
click at [185, 130] on div "Full name (required) John P. Turner Email (required) turnerjoh@icloud.com Calen…" at bounding box center [334, 131] width 591 height 34
click at [300, 20] on icon at bounding box center [302, 20] width 14 height 12
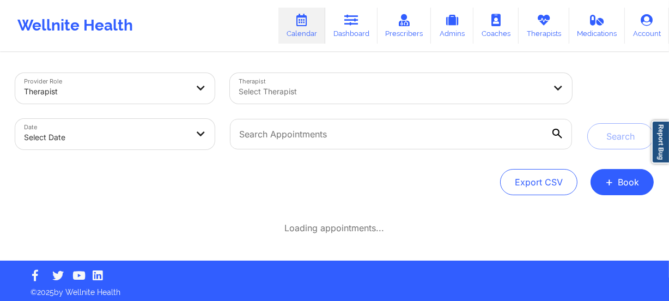
select select "2025-8"
select select "2025-9"
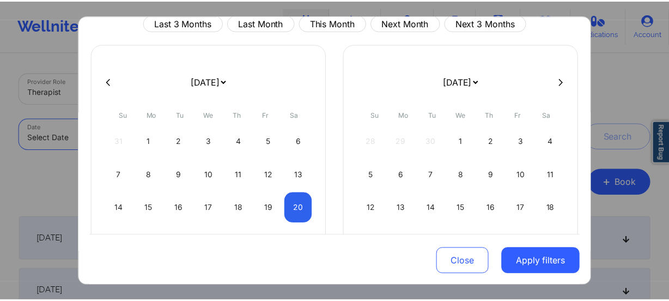
scroll to position [99, 0]
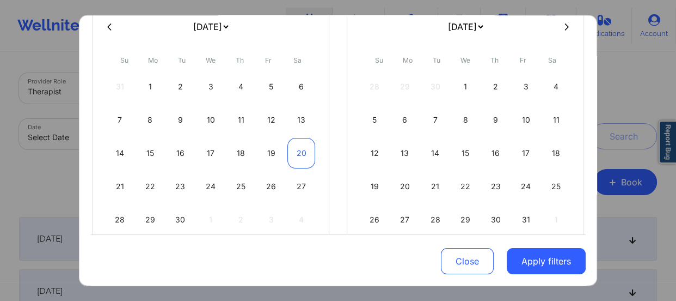
click at [294, 156] on div "20" at bounding box center [301, 153] width 28 height 30
select select "2025-8"
select select "2025-9"
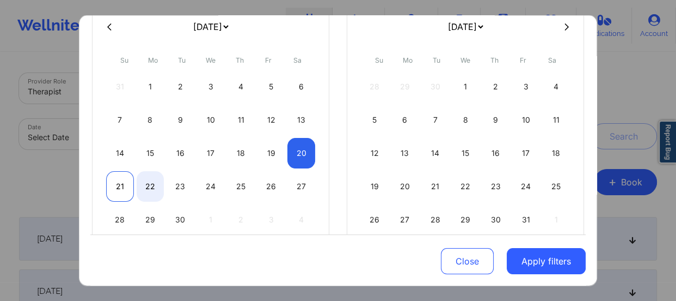
select select "2025-8"
select select "2025-9"
click at [121, 182] on div "21" at bounding box center [120, 186] width 28 height 30
select select "2025-8"
select select "2025-9"
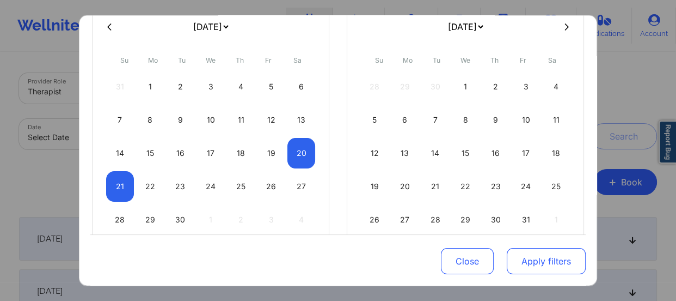
click at [530, 259] on button "Apply filters" at bounding box center [546, 261] width 79 height 26
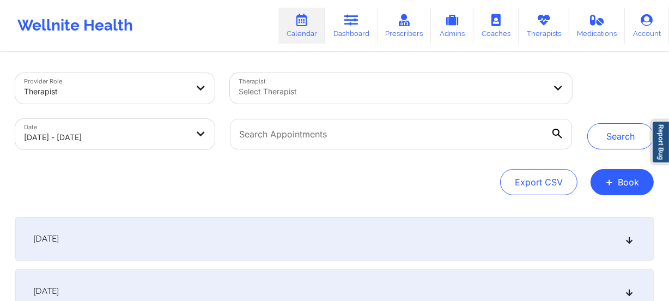
click at [345, 93] on div at bounding box center [391, 91] width 307 height 13
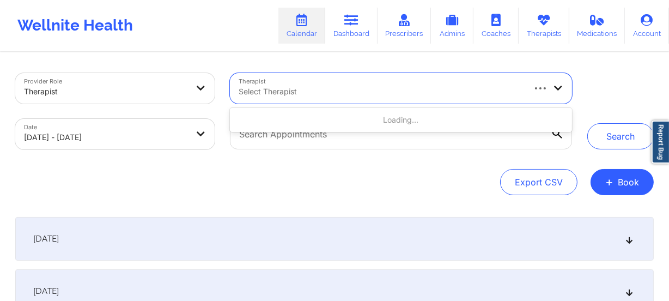
paste input "Karyll Honeycutt"
type input "Karyll Honeycutt"
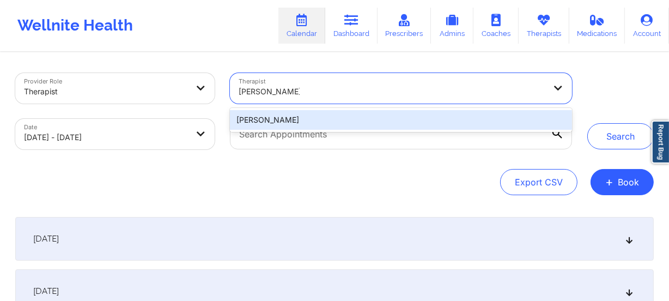
click at [332, 113] on div "Karyll Honeycutt" at bounding box center [401, 120] width 342 height 20
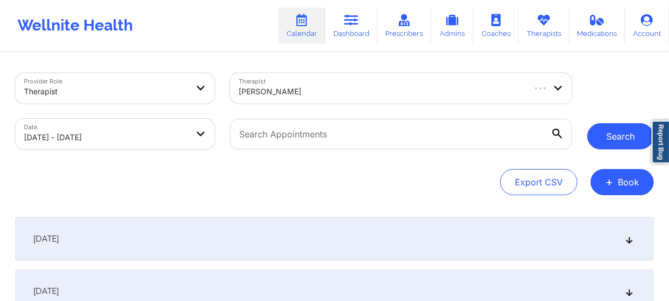
click at [612, 140] on button "Search" at bounding box center [620, 136] width 66 height 26
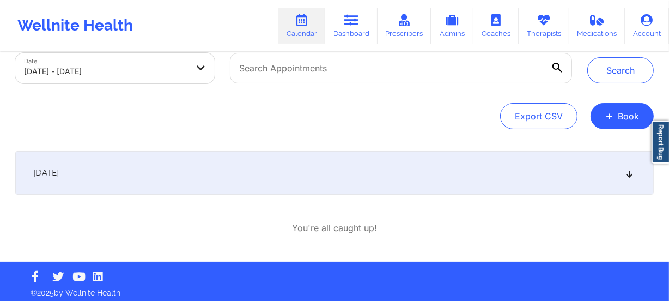
scroll to position [71, 0]
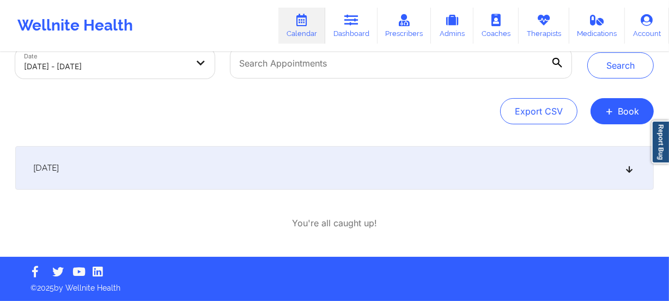
click at [626, 169] on icon at bounding box center [629, 168] width 9 height 8
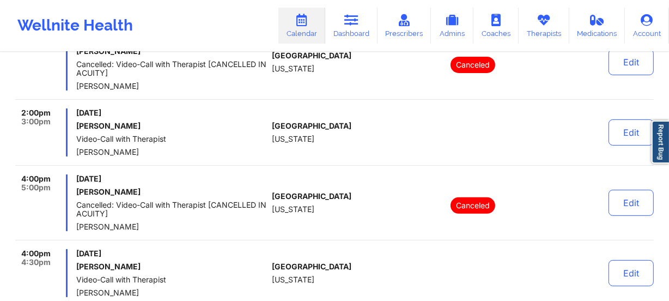
scroll to position [319, 0]
